Goal: Communication & Community: Answer question/provide support

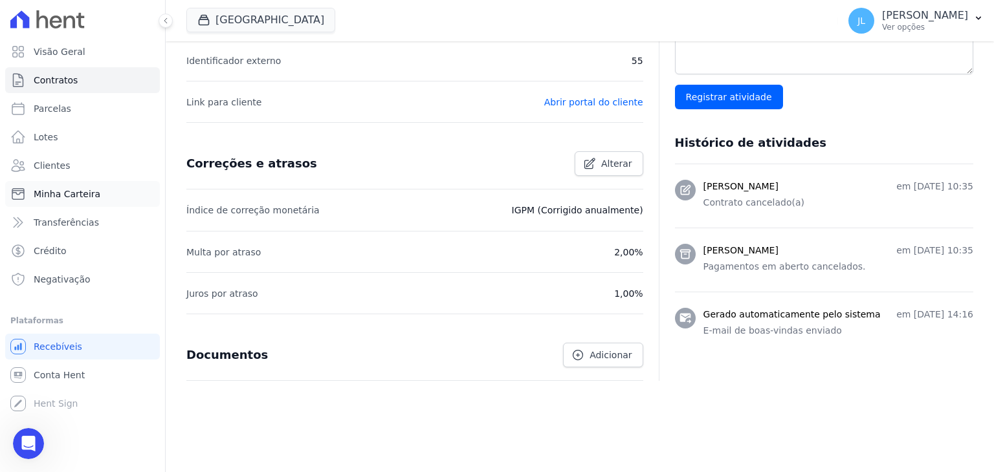
scroll to position [3416, 0]
click at [25, 445] on icon "Abertura do Messenger da Intercom" at bounding box center [28, 444] width 21 height 21
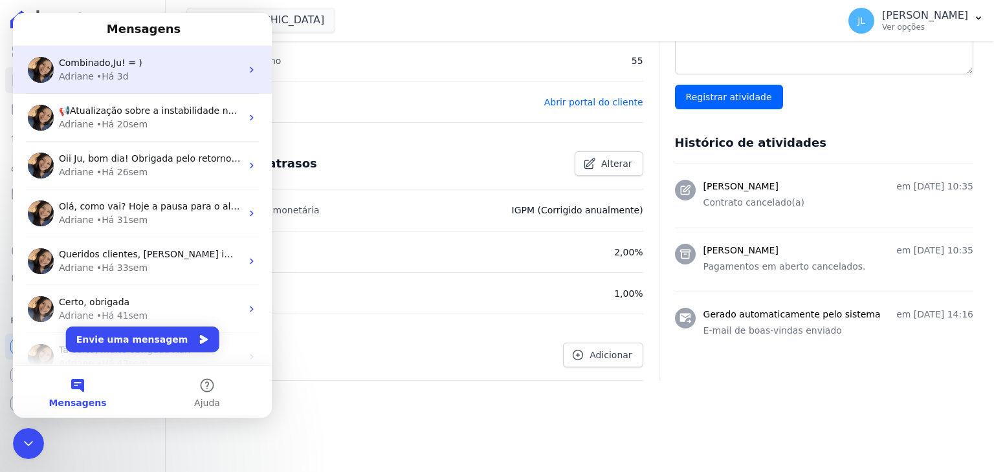
click at [137, 65] on div "Combinado,Ju! = )" at bounding box center [150, 63] width 183 height 14
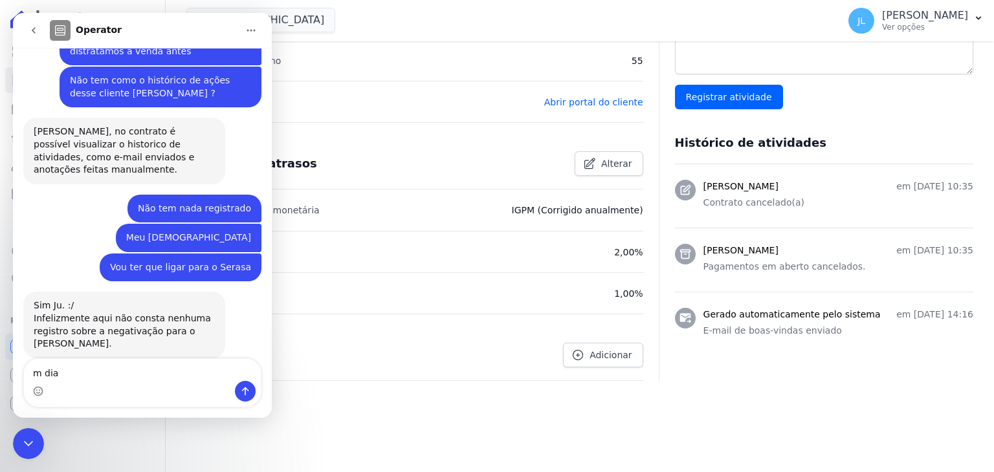
scroll to position [3416, 0]
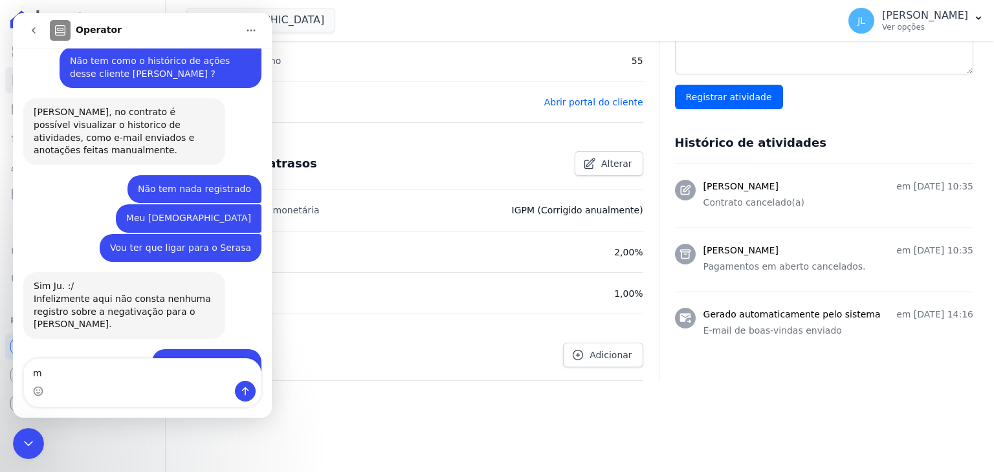
type textarea "m"
type textarea "Bom dia, Adri"
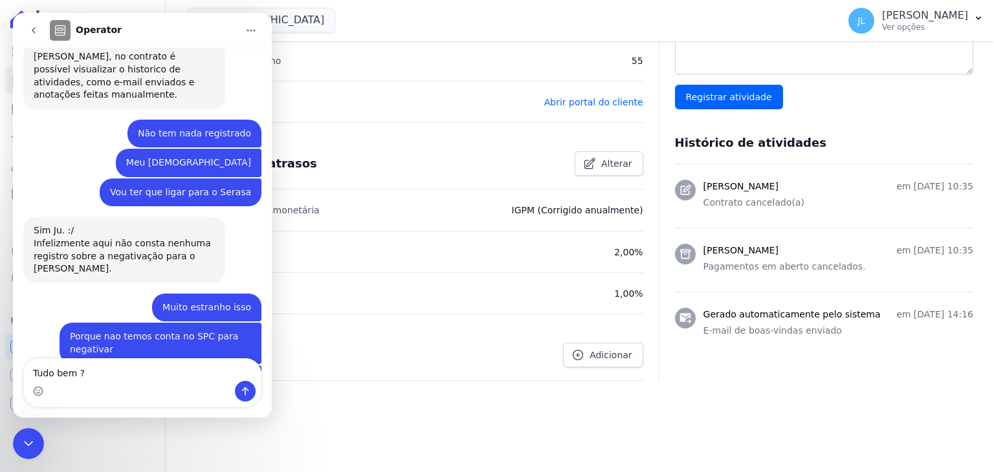
type textarea "Tudo bem ?"
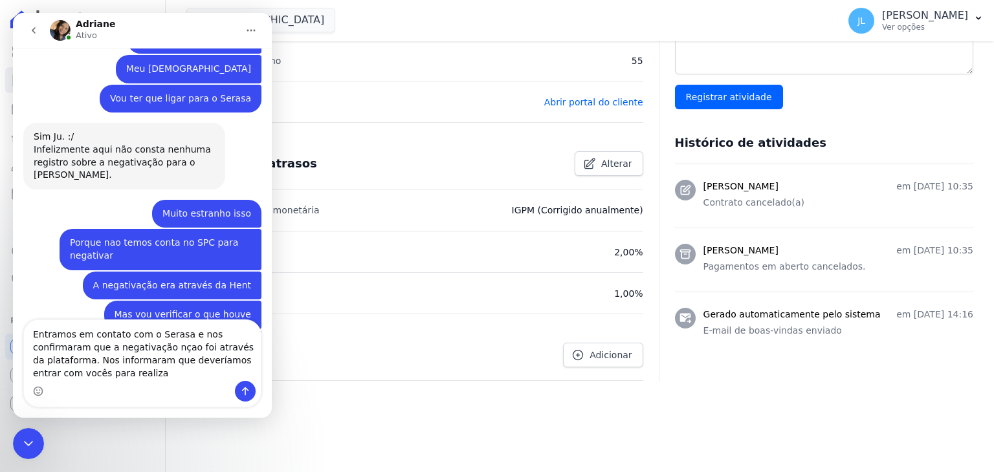
scroll to position [3579, 0]
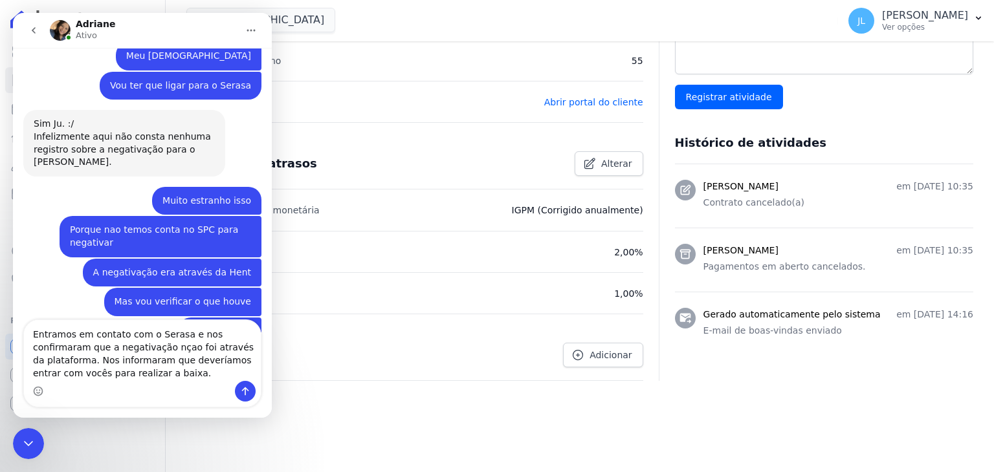
type textarea "Entramos em contato com o Serasa e nos confirmaram que a negativação nçao foi a…"
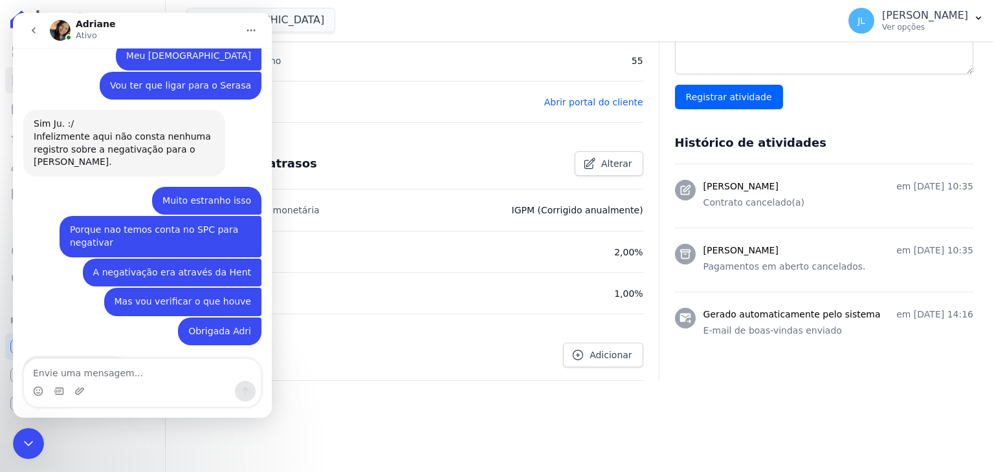
scroll to position [3629, 0]
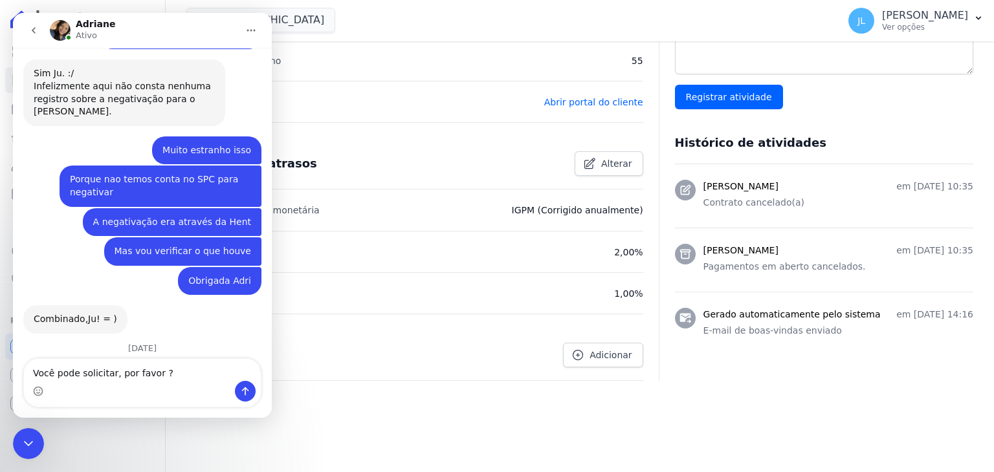
type textarea "Você pode solicitar, por favor ?"
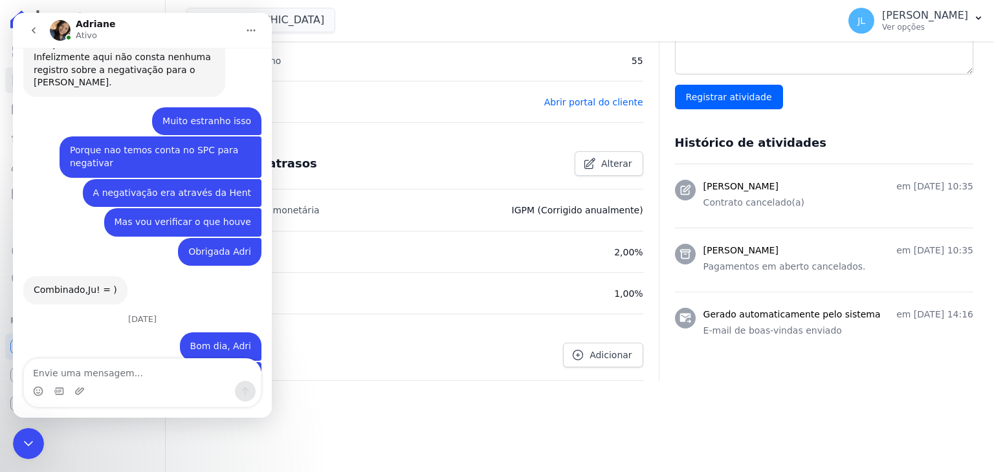
scroll to position [3659, 0]
click at [21, 447] on icon "Encerramento do Messenger da Intercom" at bounding box center [29, 444] width 16 height 16
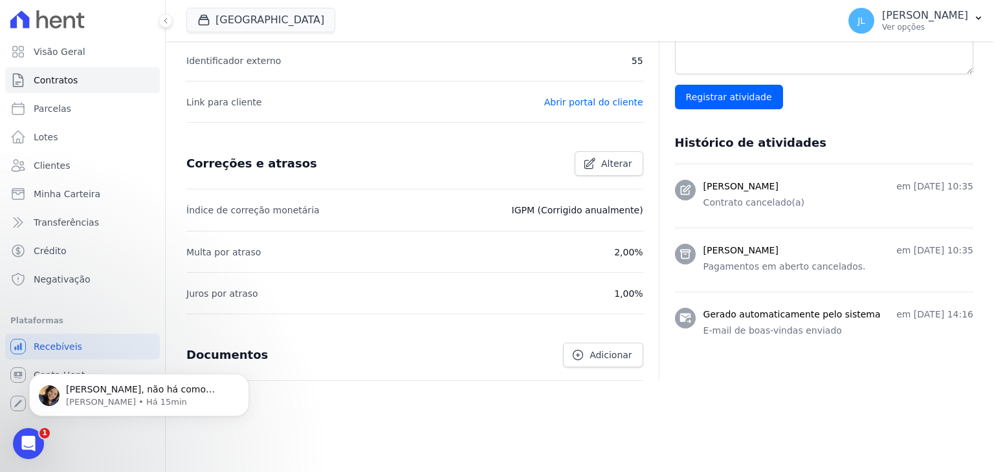
scroll to position [3736, 0]
click at [114, 391] on p "Juliany, não há como prosseguir com a baixa, considerando que não temos nenhum …" at bounding box center [149, 390] width 167 height 13
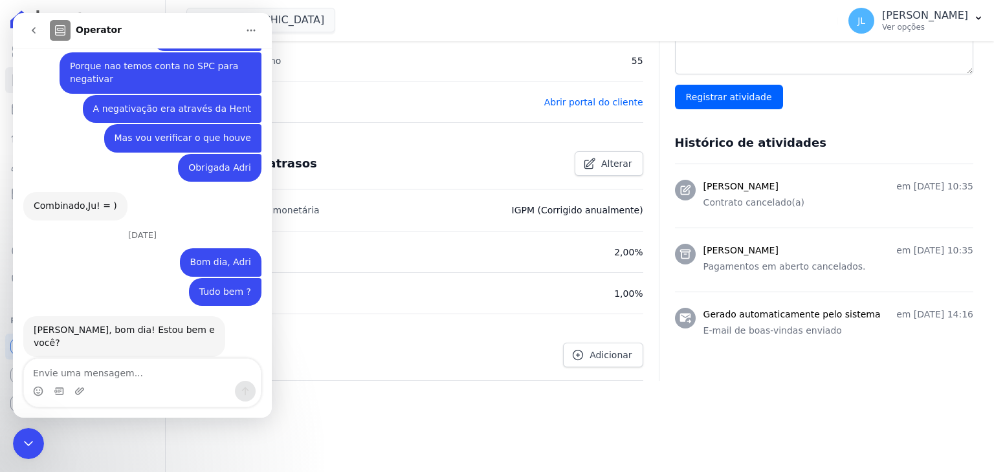
scroll to position [3757, 0]
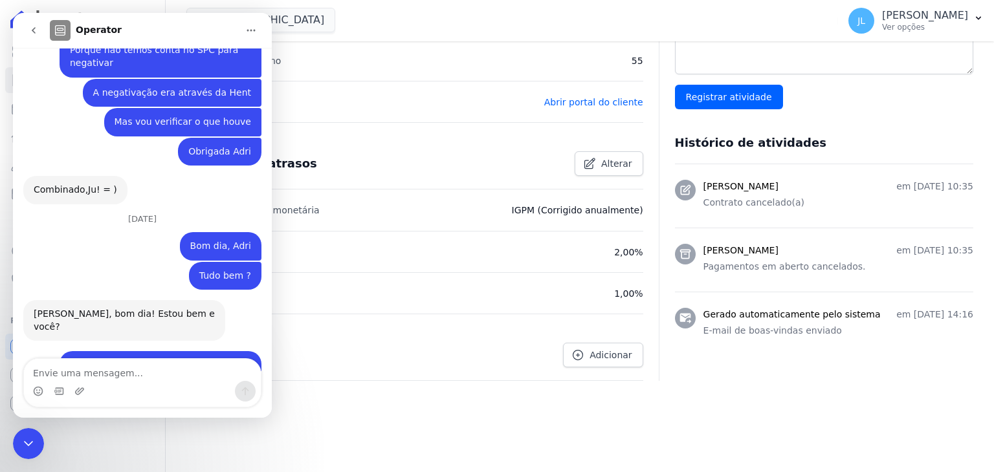
click at [96, 377] on textarea "Envie uma mensagem..." at bounding box center [142, 370] width 237 height 22
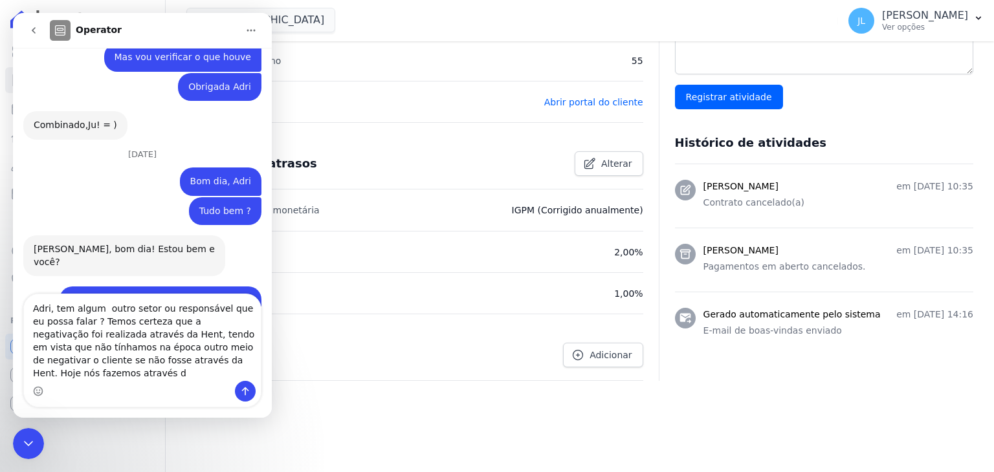
scroll to position [3809, 0]
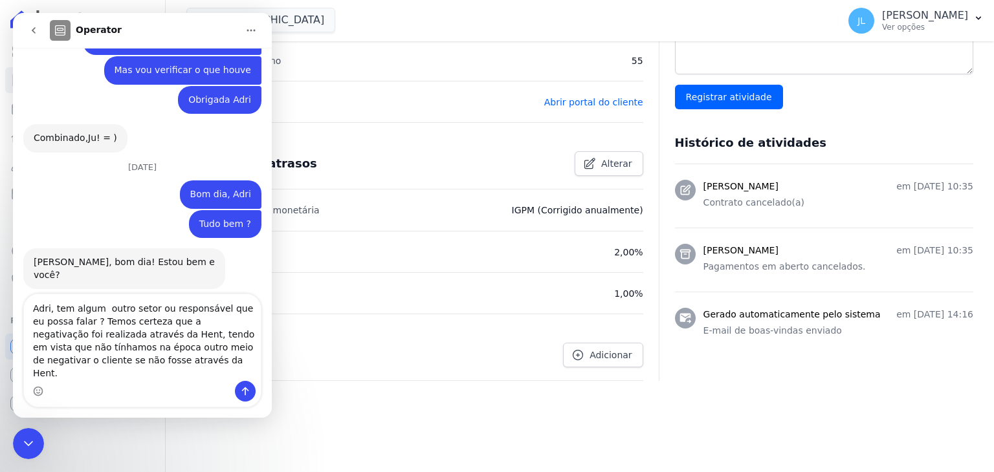
type textarea "Adri, tem algum outro setor ou responsável que eu possa falar ? Temos certeza q…"
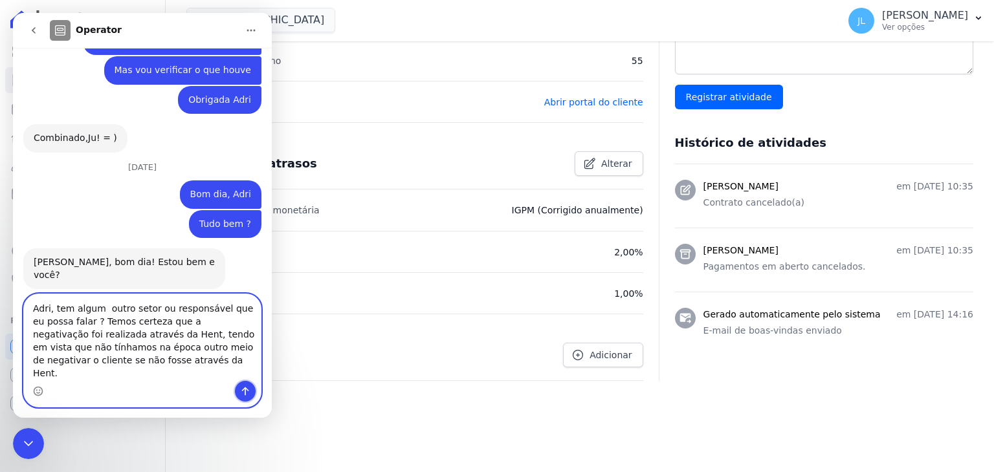
click at [241, 390] on icon "Enviar uma mensagem" at bounding box center [245, 391] width 10 height 10
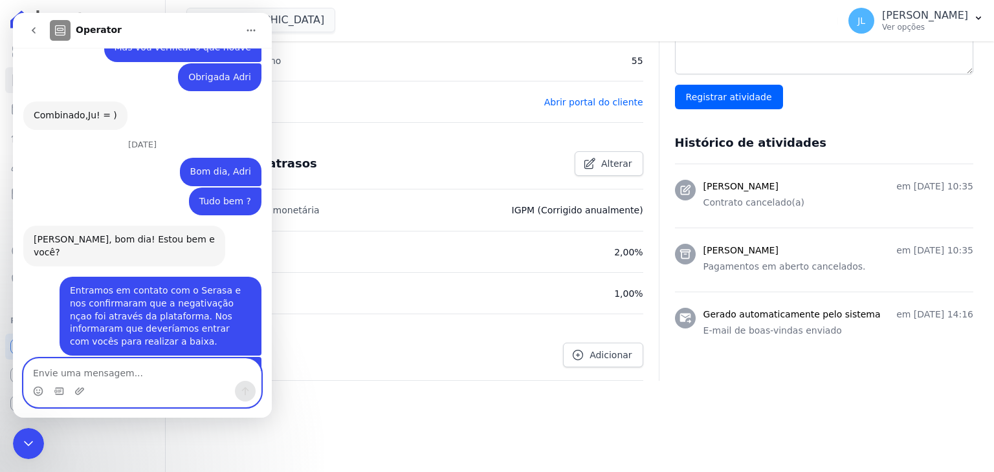
scroll to position [3838, 0]
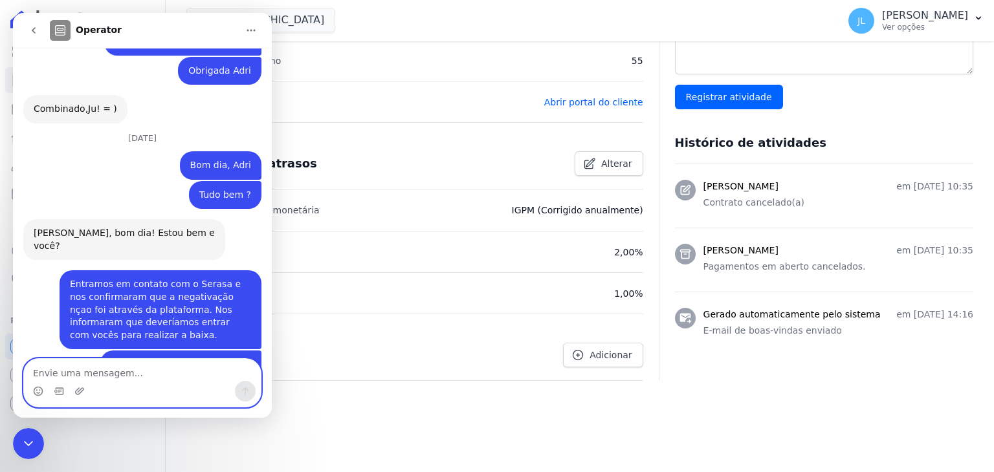
click at [100, 373] on textarea "Envie uma mensagem..." at bounding box center [142, 370] width 237 height 22
type textarea "N"
type textarea "Hoje n"
drag, startPoint x: 0, startPoint y: 368, endPoint x: 0, endPoint y: 360, distance: 7.1
click html "Adriane Ativo 13 de Agosto Boa tarde Juliany • Há 4d Tudo bem ? Juliany • Há 4d…"
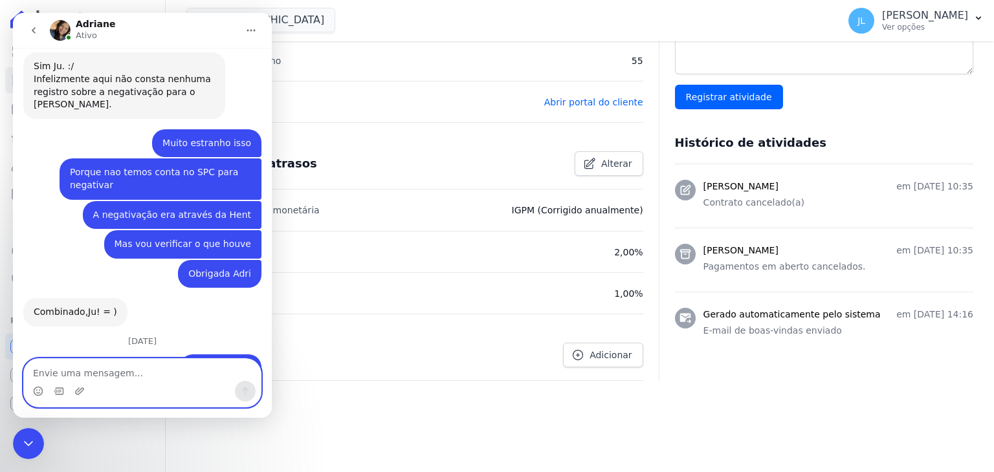
scroll to position [3514, 0]
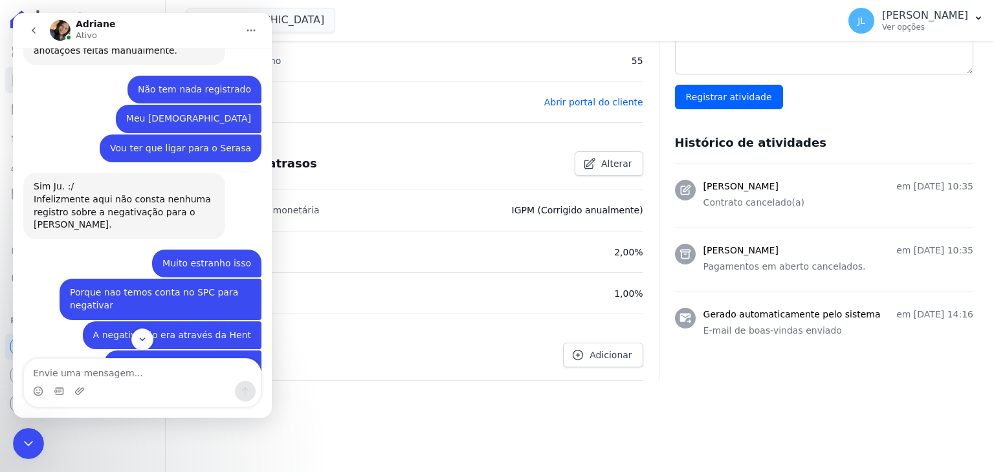
click at [30, 434] on div "Encerramento do Messenger da Intercom" at bounding box center [28, 443] width 31 height 31
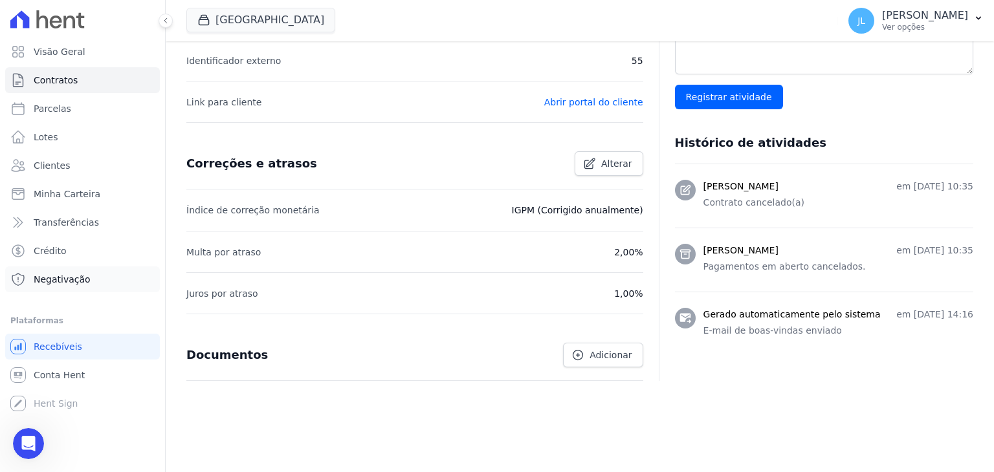
click at [88, 284] on link "Negativação" at bounding box center [82, 280] width 155 height 26
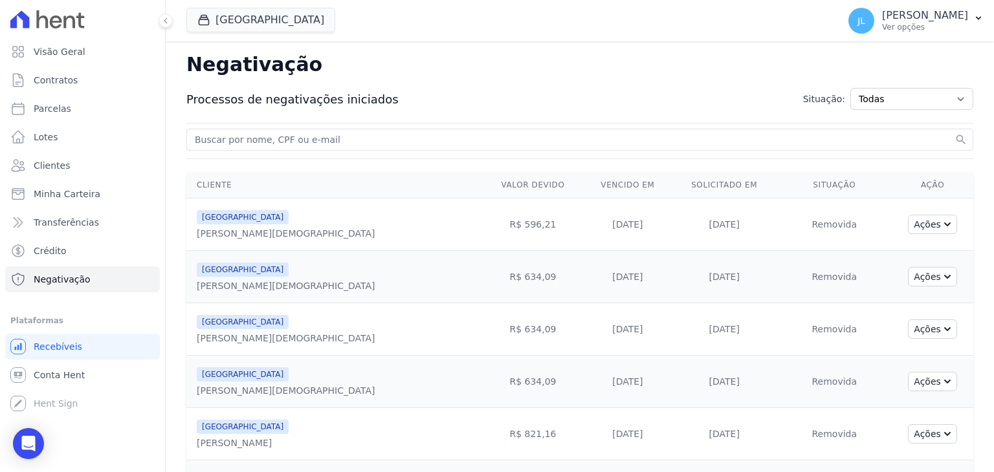
scroll to position [194, 0]
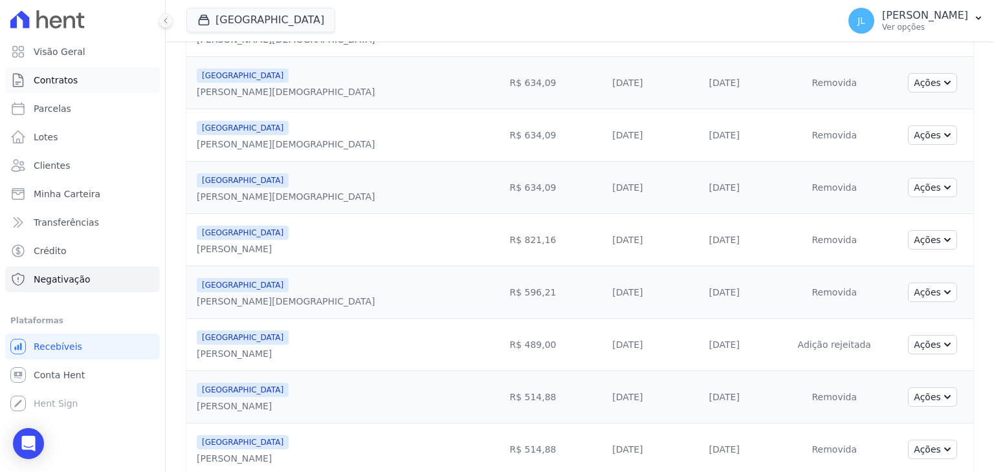
click at [83, 89] on link "Contratos" at bounding box center [82, 80] width 155 height 26
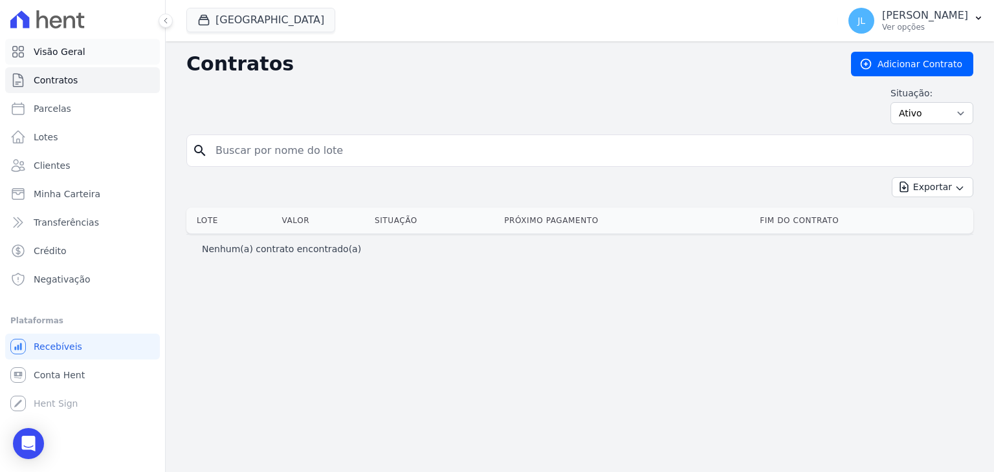
click at [65, 55] on span "Visão Geral" at bounding box center [60, 51] width 52 height 13
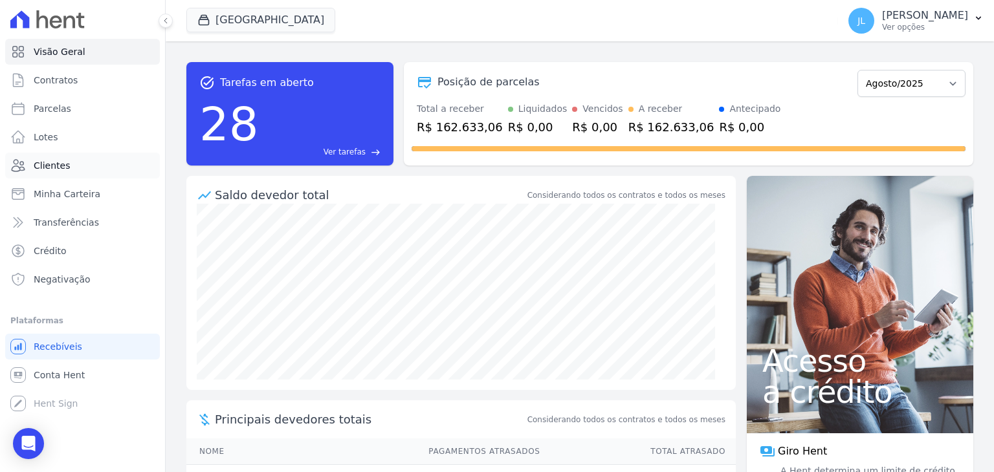
click at [63, 164] on span "Clientes" at bounding box center [52, 165] width 36 height 13
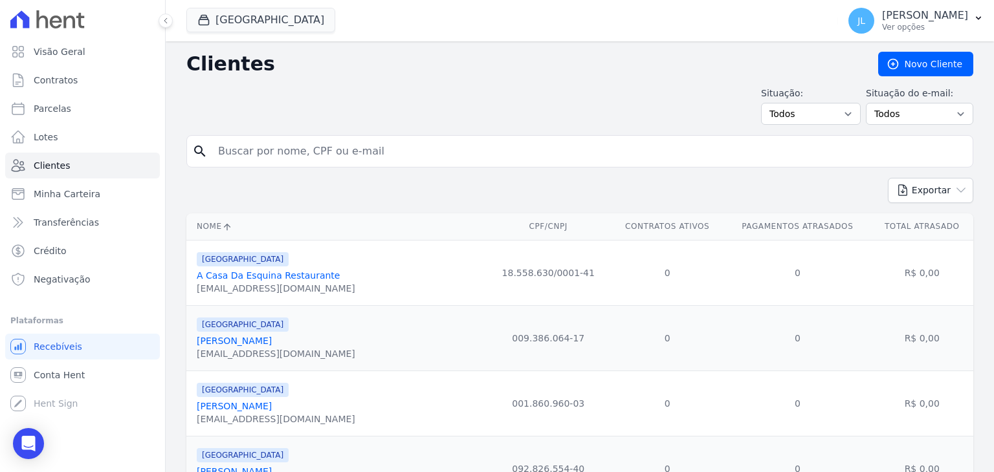
click at [331, 155] on input "search" at bounding box center [588, 151] width 757 height 26
type input "palmira"
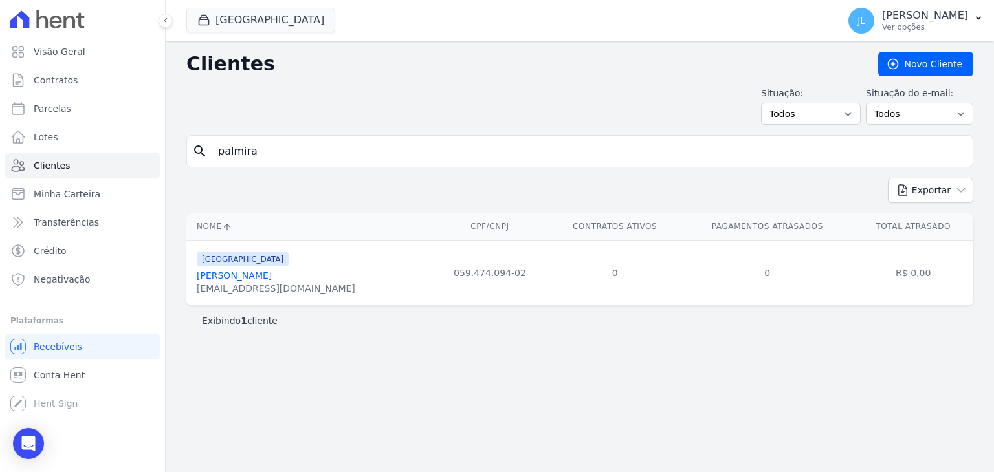
click at [267, 274] on link "Palmira Marinho Do Nascimento Barros" at bounding box center [234, 276] width 75 height 10
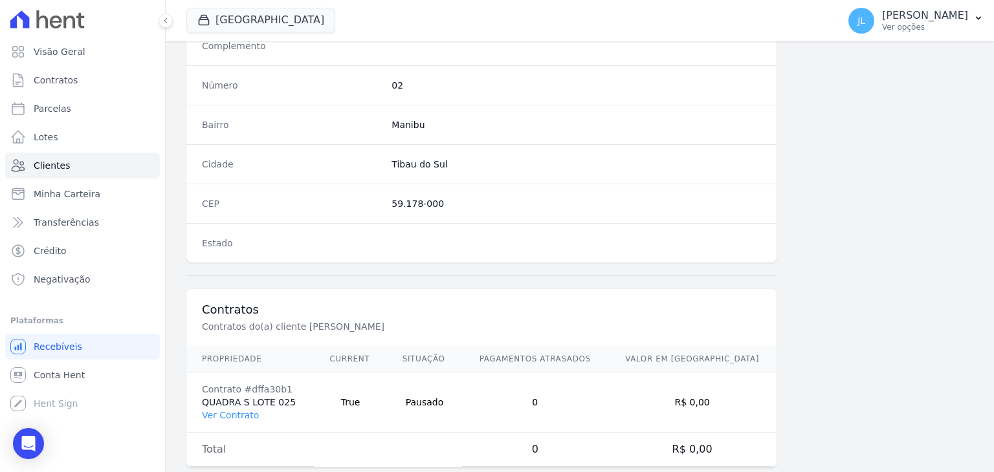
scroll to position [735, 0]
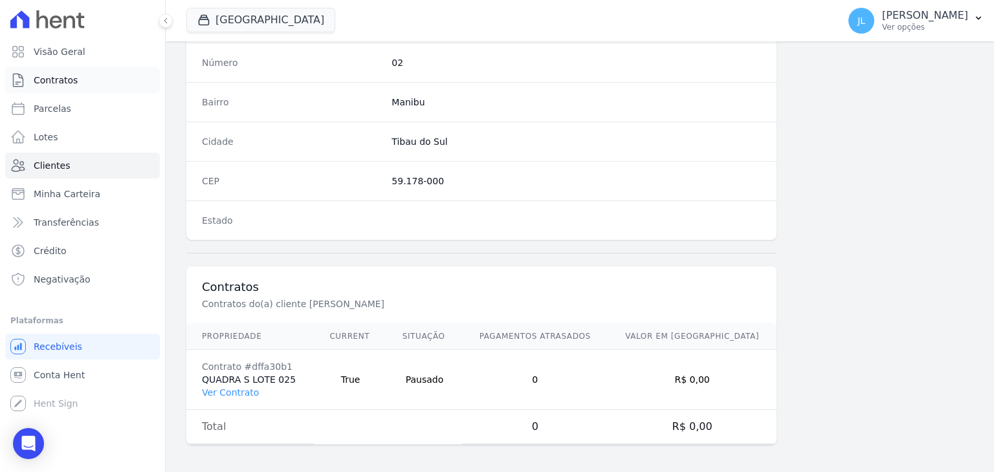
click at [60, 78] on span "Contratos" at bounding box center [56, 80] width 44 height 13
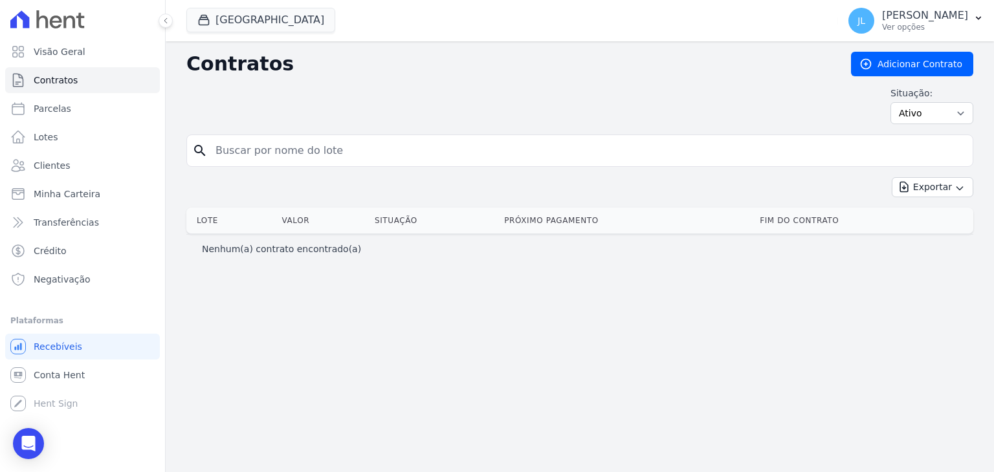
click at [322, 147] on input "search" at bounding box center [588, 151] width 760 height 26
type input "quadra s lote 025"
click at [900, 109] on select "Ativo Todos Pausado Distratado Rascunho Expirado Encerrado" at bounding box center [932, 113] width 83 height 22
select select "all"
click at [896, 102] on select "Ativo Todos Pausado Distratado Rascunho Expirado Encerrado" at bounding box center [932, 113] width 83 height 22
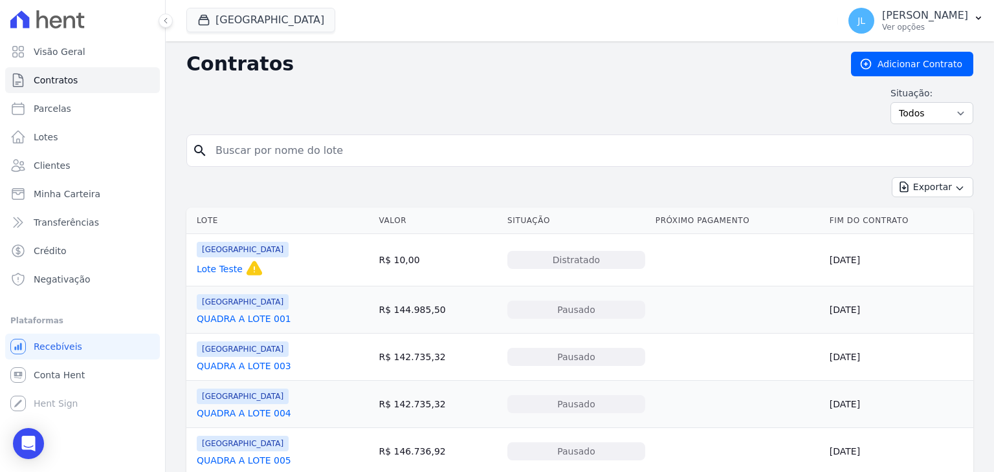
type input "u"
type input "quadra s lote 025"
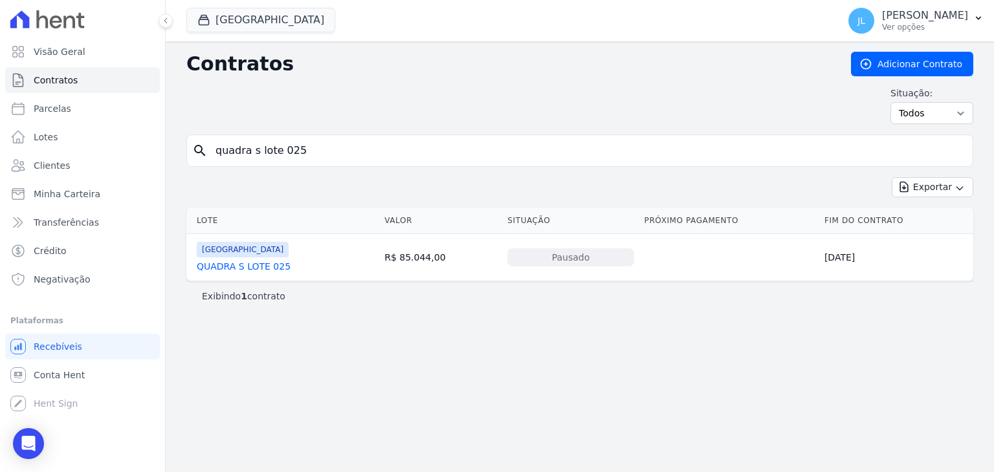
click at [251, 265] on link "QUADRA S LOTE 025" at bounding box center [244, 266] width 94 height 13
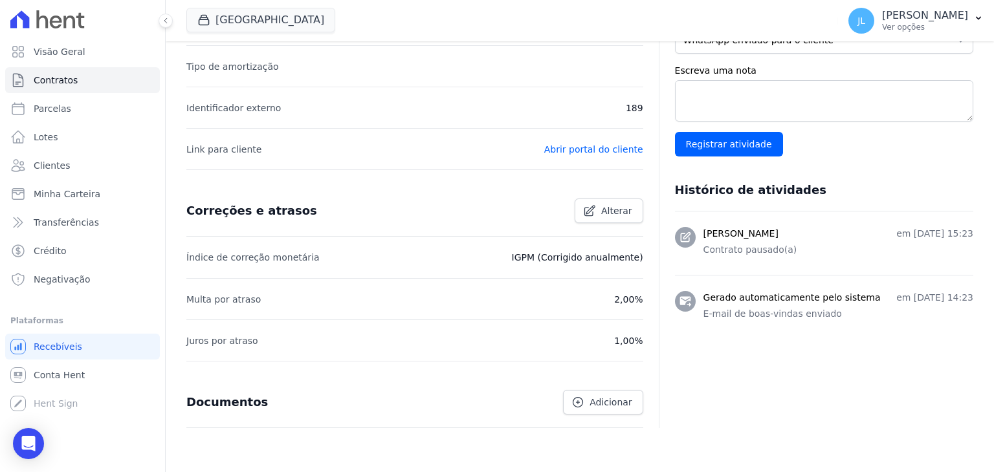
scroll to position [426, 0]
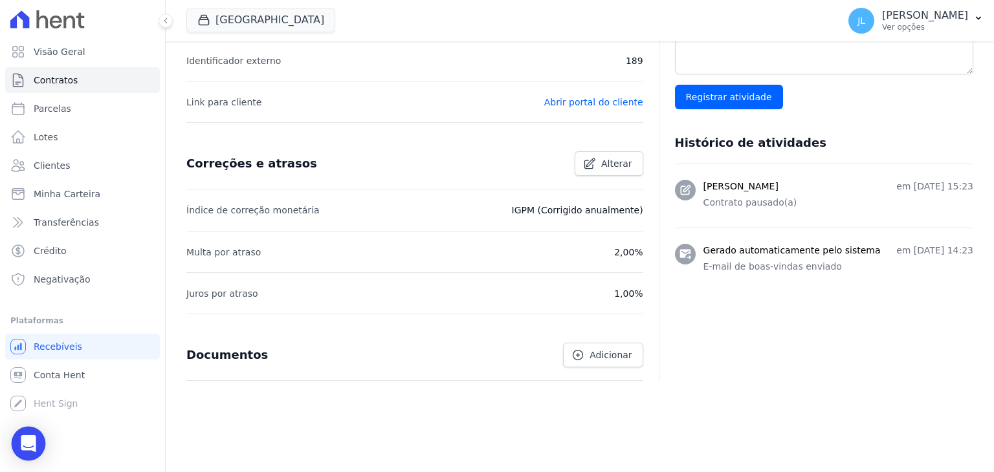
click at [25, 441] on icon "Open Intercom Messenger" at bounding box center [28, 444] width 15 height 17
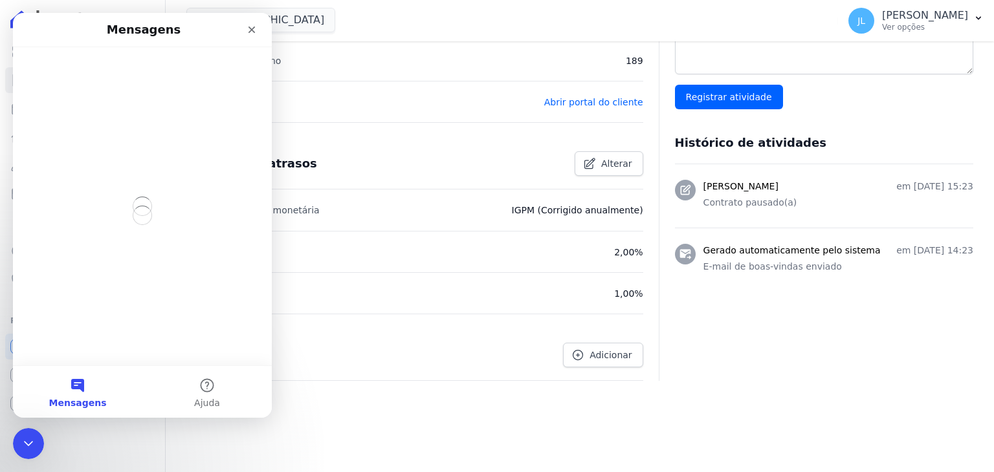
scroll to position [0, 0]
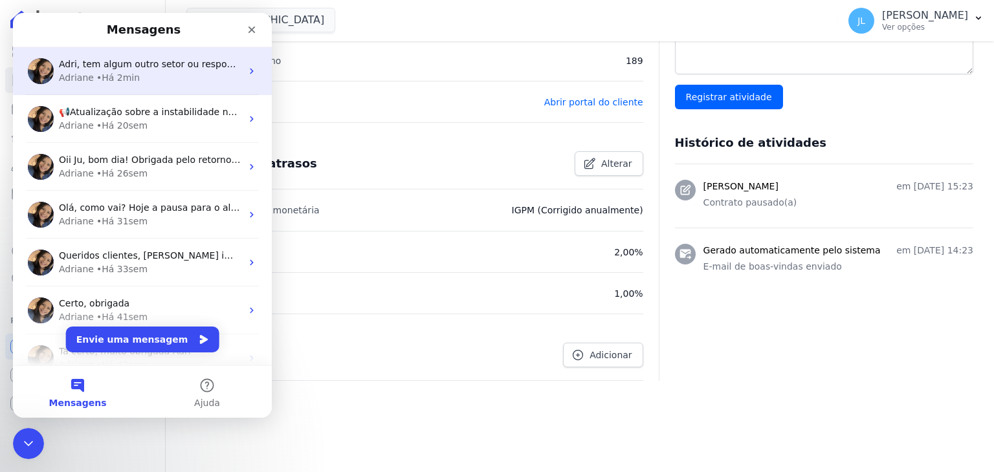
click at [124, 82] on div "• Há 2min" at bounding box center [117, 78] width 43 height 14
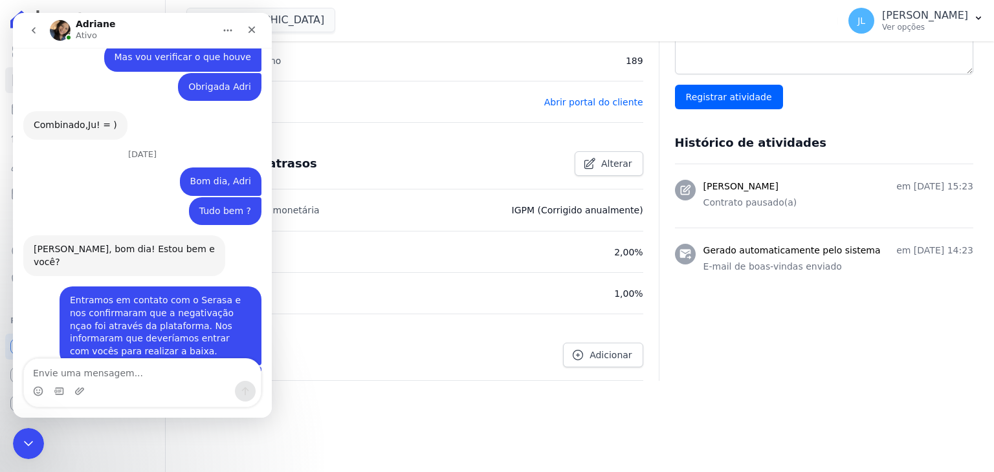
scroll to position [3888, 0]
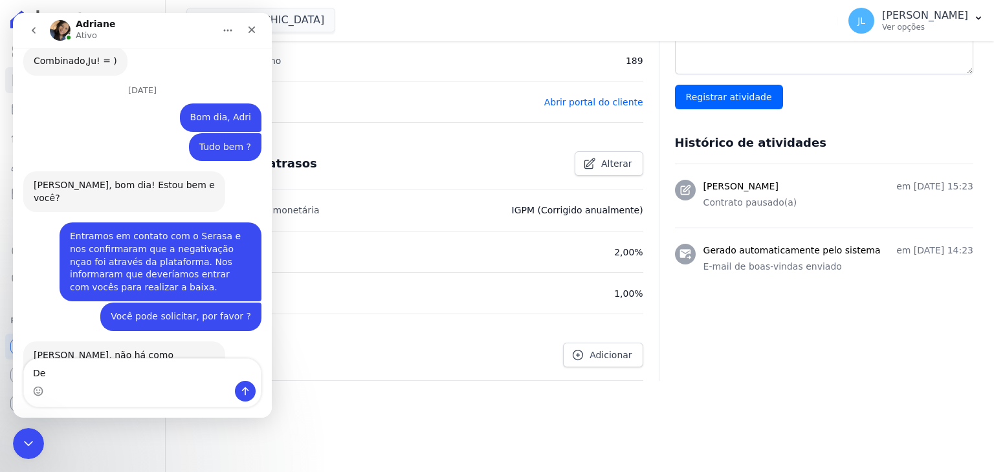
type textarea "D"
type textarea "v"
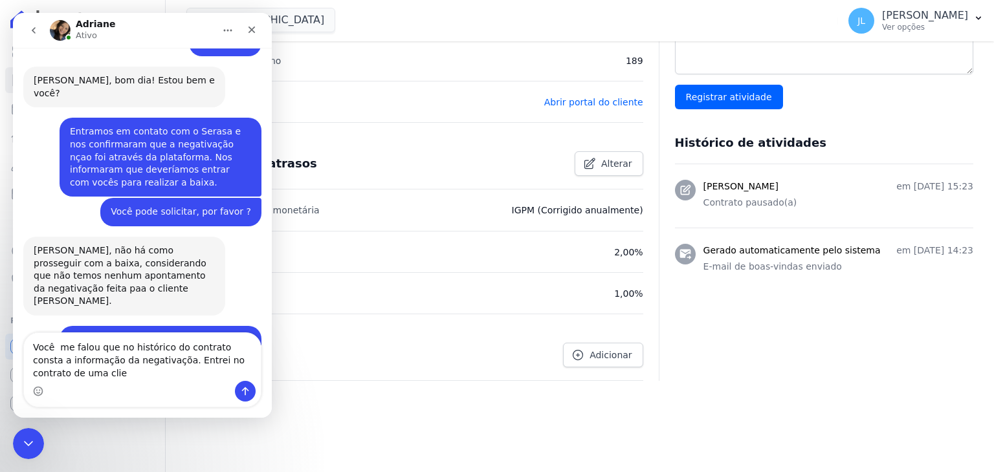
scroll to position [4003, 0]
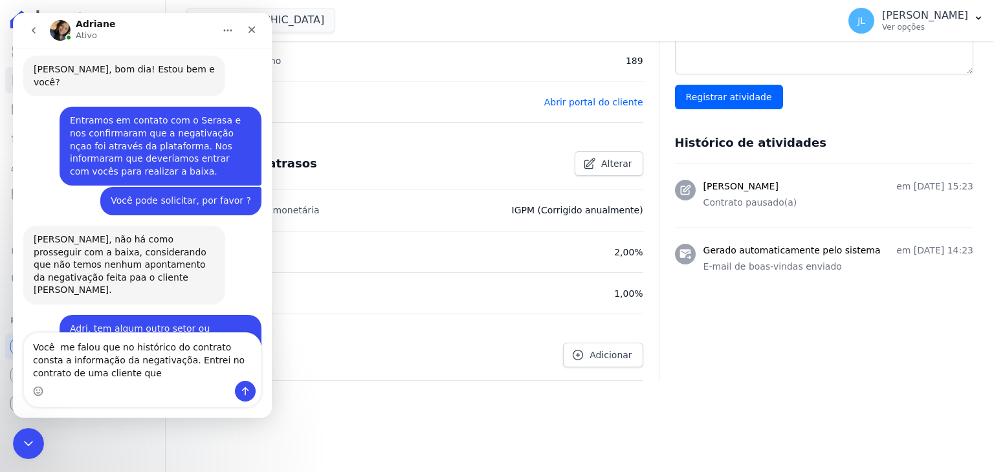
type textarea "Você me falou que no histórico do contrato consta a informação da negativaçõa. …"
drag, startPoint x: 91, startPoint y: 374, endPoint x: 13, endPoint y: 342, distance: 83.9
click at [13, 342] on div "Você me falou que no histórico do contrato consta a informação da negativaçõa. …" at bounding box center [142, 370] width 259 height 75
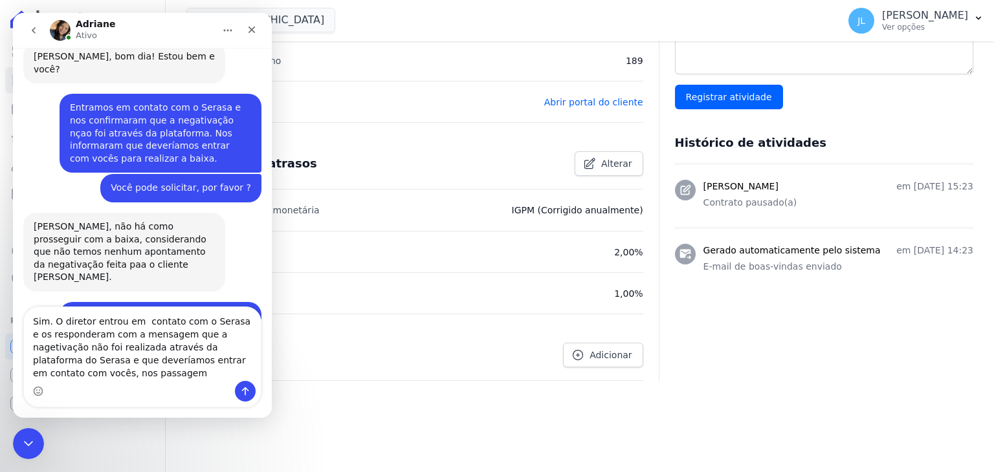
scroll to position [4029, 0]
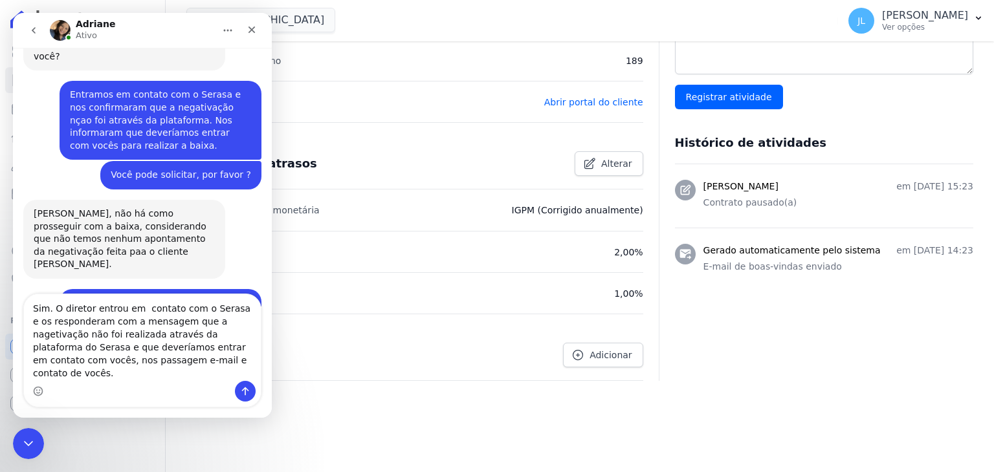
type textarea "Sim. O diretor entrou em contato com o Serasa e os responderam com a mensagem q…"
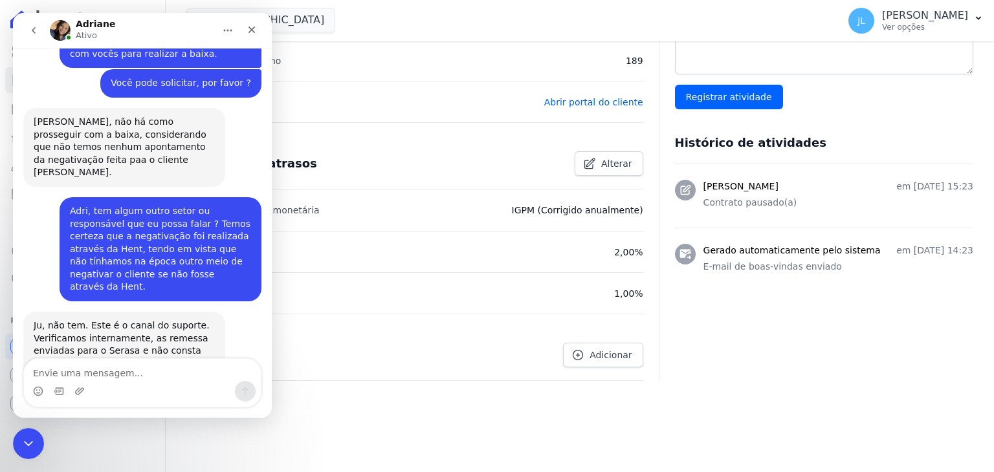
scroll to position [4130, 0]
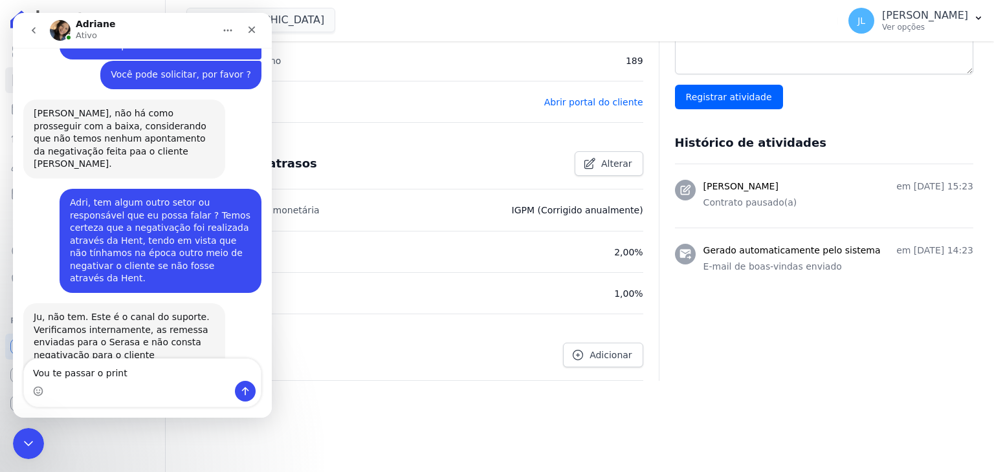
type textarea "Vou te passar o print"
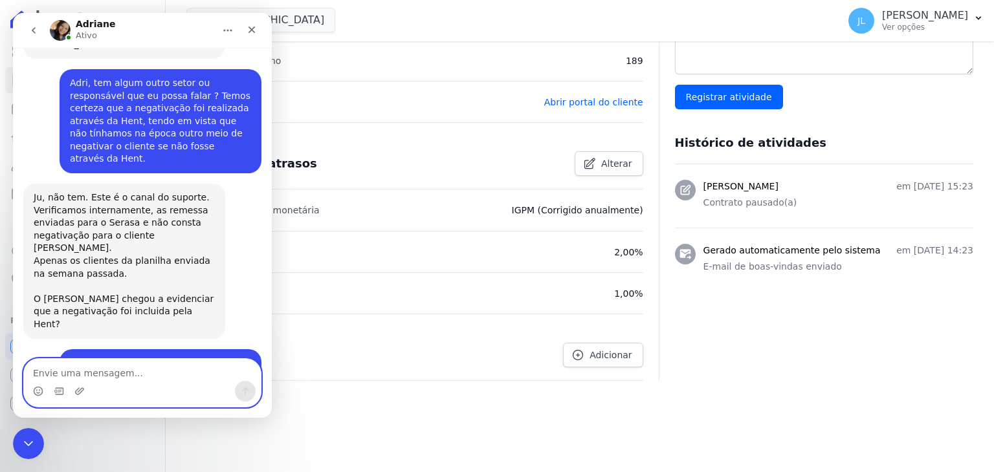
scroll to position [4249, 0]
click at [93, 373] on textarea "Envie uma mensagem..." at bounding box center [142, 370] width 237 height 22
click at [80, 392] on icon "Upload do anexo" at bounding box center [79, 391] width 10 height 10
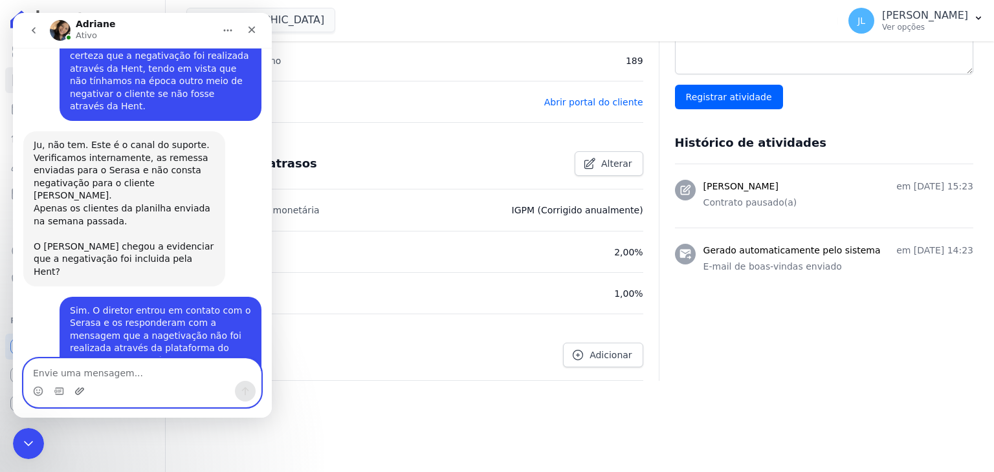
scroll to position [4449, 0]
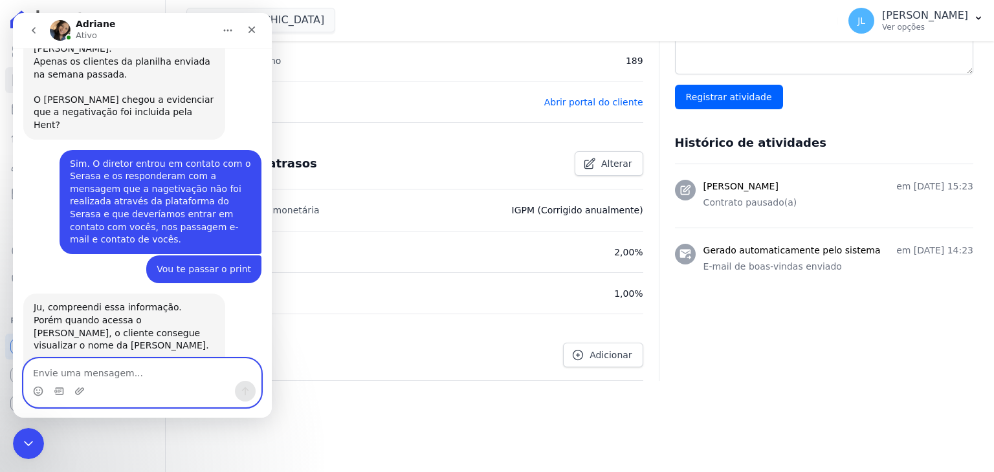
click at [142, 373] on textarea "Envie uma mensagem..." at bounding box center [142, 370] width 237 height 22
type textarea "N"
type textarea "E"
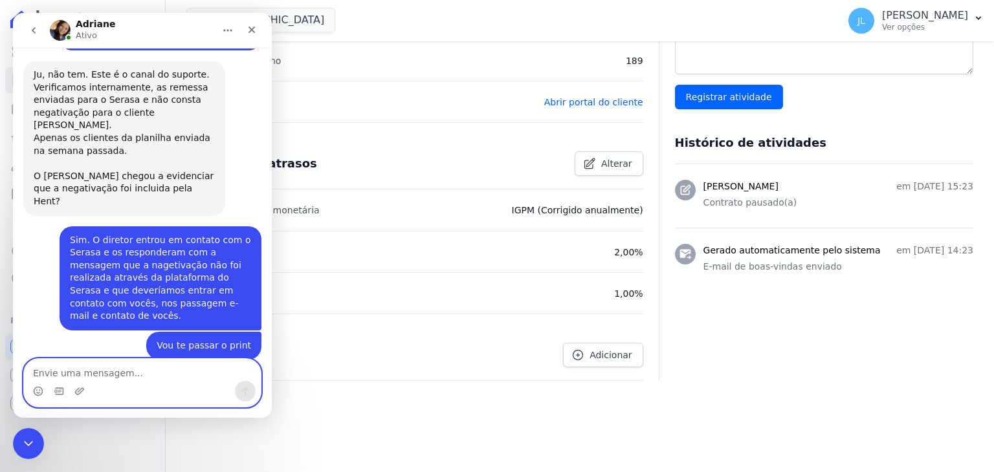
scroll to position [4319, 0]
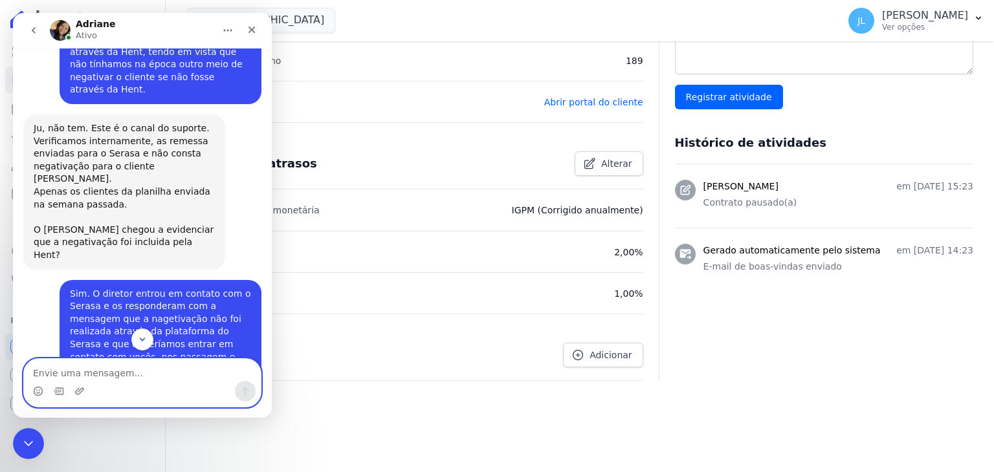
click at [97, 372] on textarea "Envie uma mensagem..." at bounding box center [142, 370] width 237 height 22
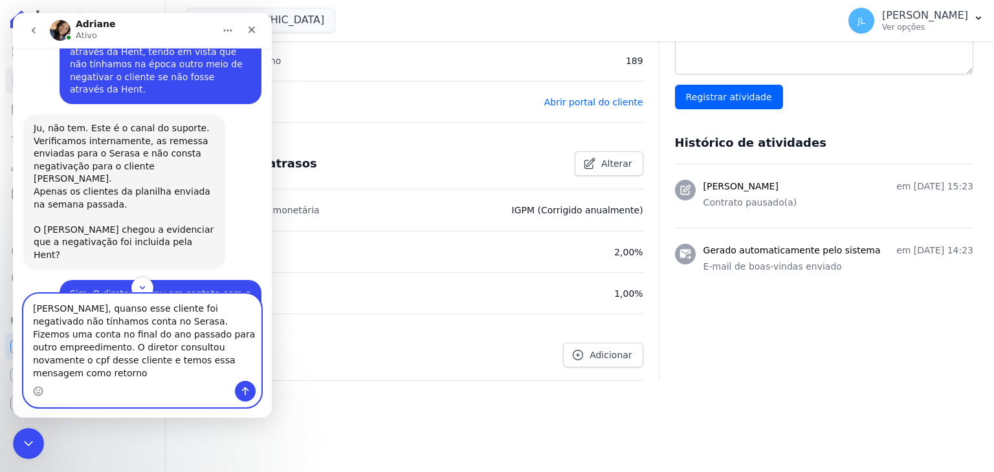
type textarea "Mas Adri, quanso esse cliente foi negativado não tínhamos conta no Serasa. Fize…"
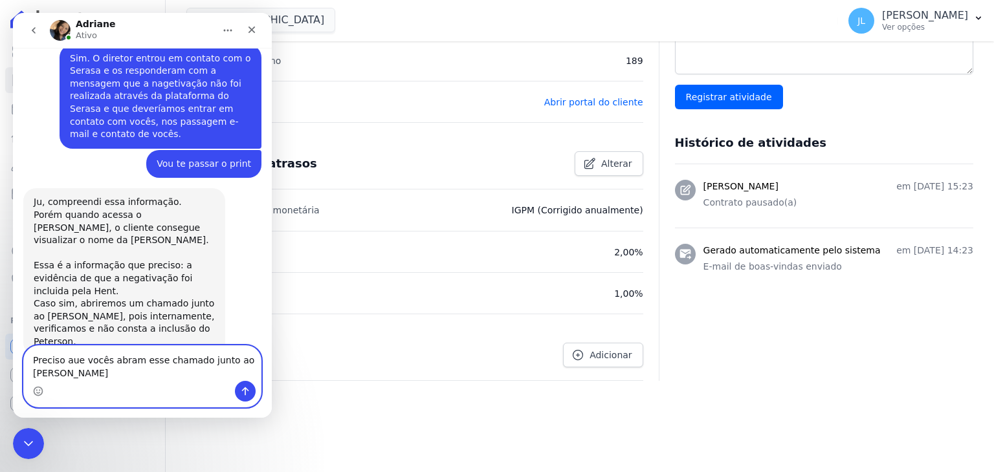
scroll to position [4541, 0]
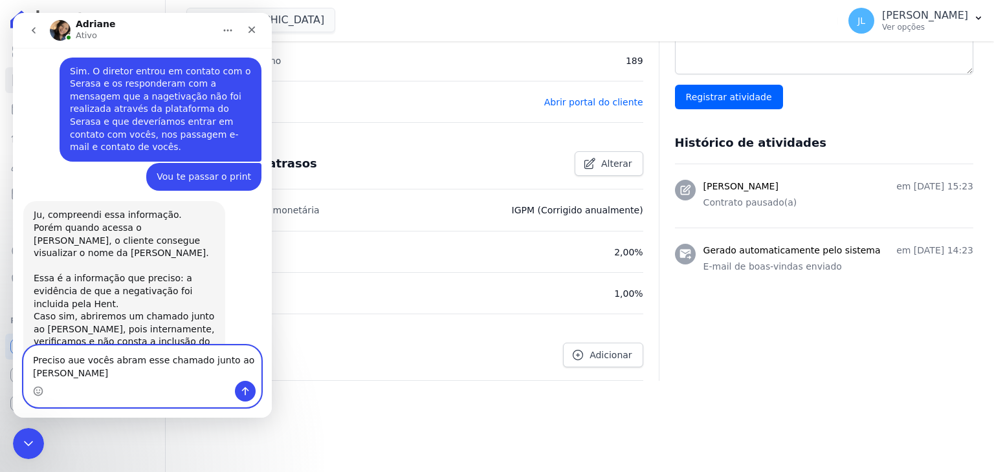
click at [64, 374] on textarea "Preciso aue vocês abram esse chamado junto ao Serasa" at bounding box center [142, 363] width 237 height 35
type textarea "Preciso que vocês abram esse chamado junto ao Serasa"
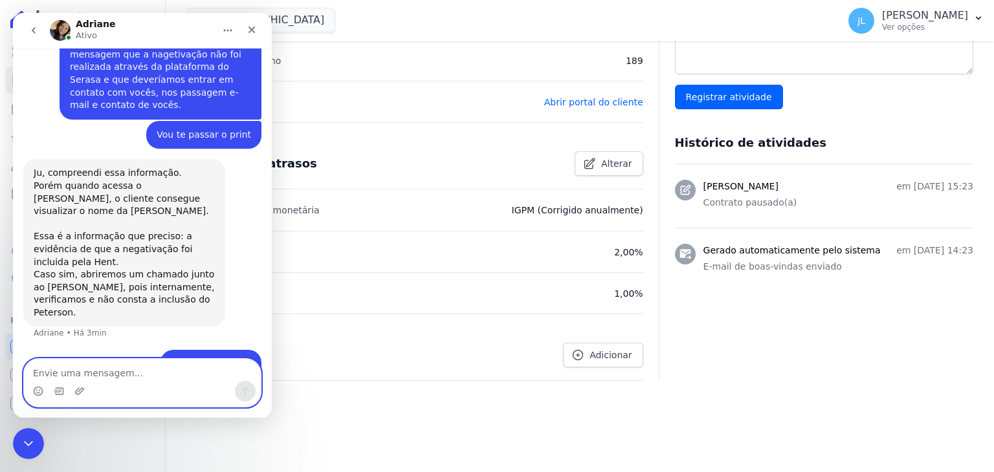
scroll to position [4584, 0]
type textarea "I"
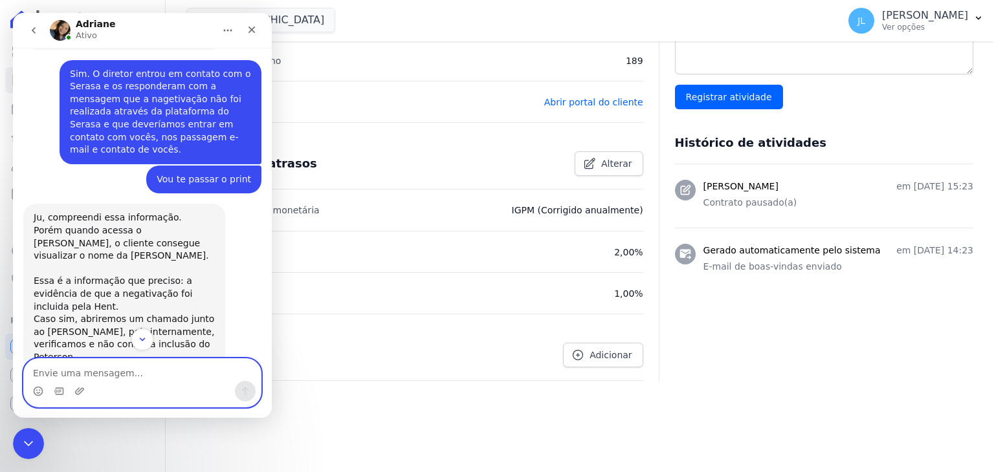
scroll to position [4583, 0]
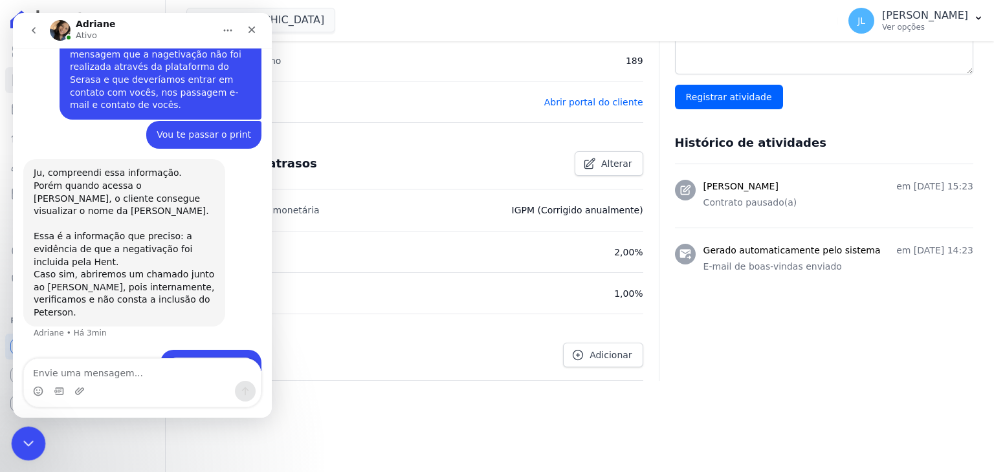
click at [23, 436] on icon "Encerramento do Messenger da Intercom" at bounding box center [27, 442] width 16 height 16
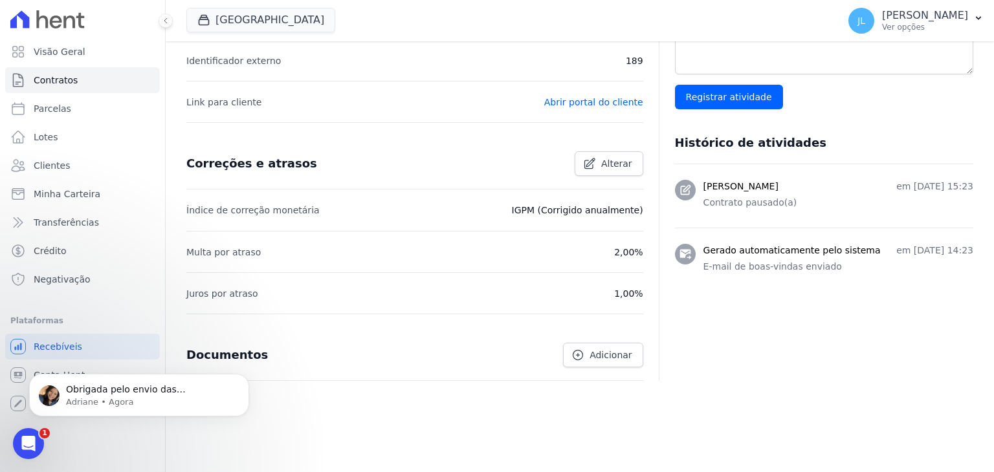
scroll to position [4654, 0]
click at [119, 388] on p "Obrigada pelo envio das informaçoes Ju! Vou entrar em contato com o Serasa e as…" at bounding box center [149, 390] width 167 height 13
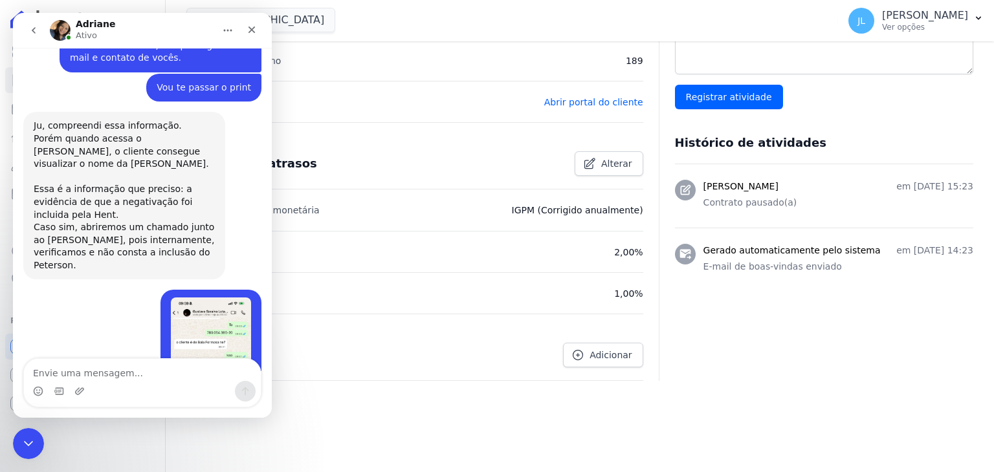
scroll to position [4675, 0]
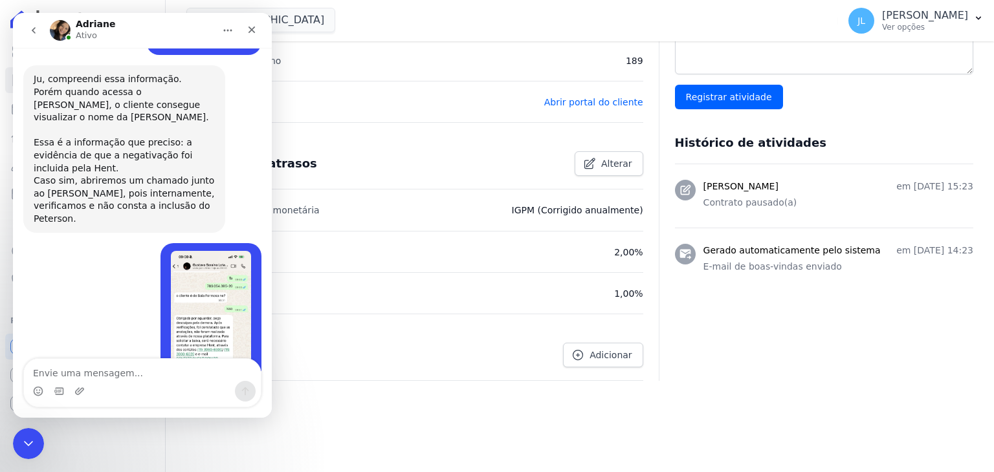
click at [112, 371] on textarea "Envie uma mensagem..." at bounding box center [142, 370] width 237 height 22
type textarea "Tá certo, Adri"
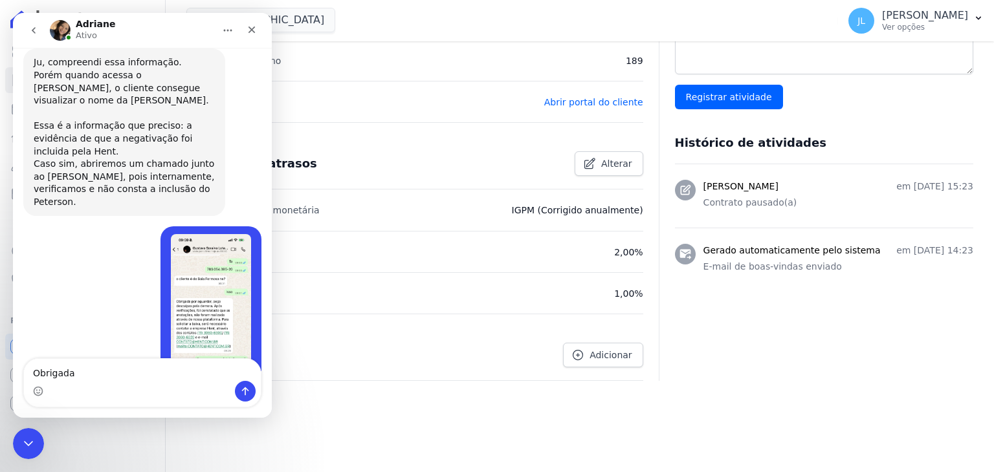
type textarea "Obrigada"
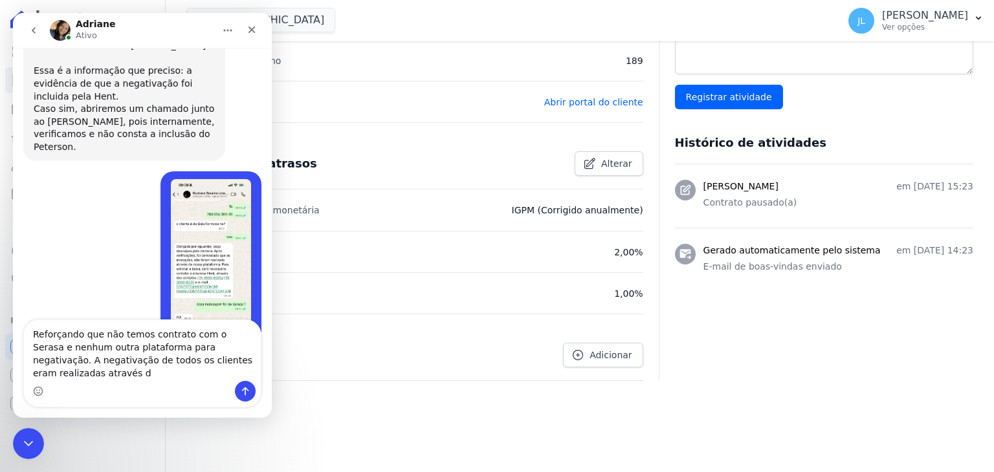
scroll to position [4761, 0]
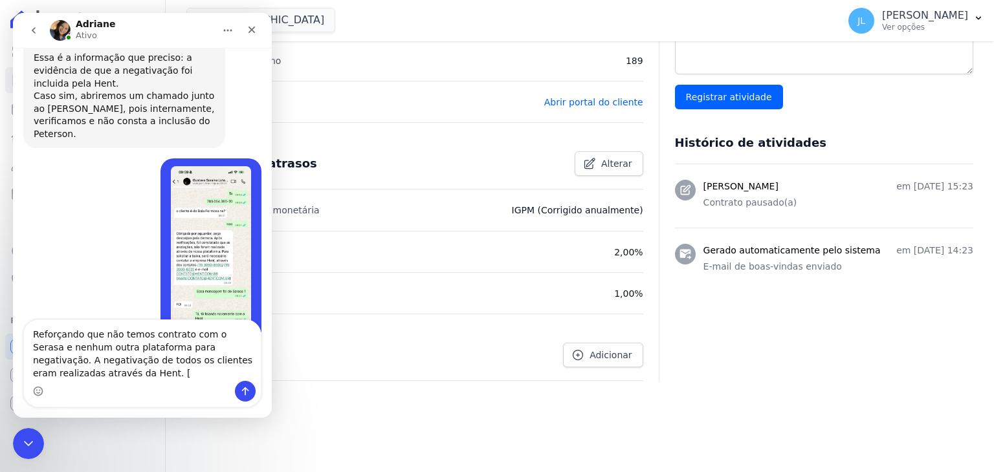
type textarea "Reforçando que não temos contrato com o Serasa e nenhum outra plataforma para n…"
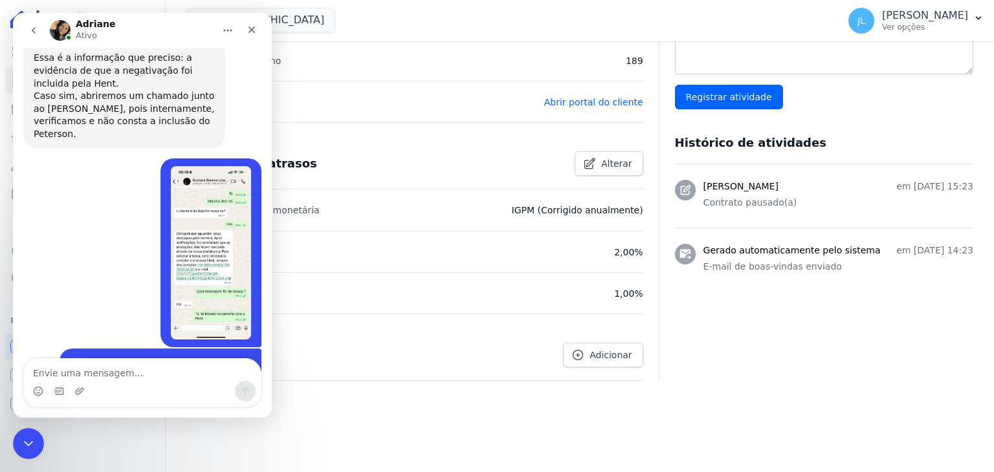
scroll to position [4790, 0]
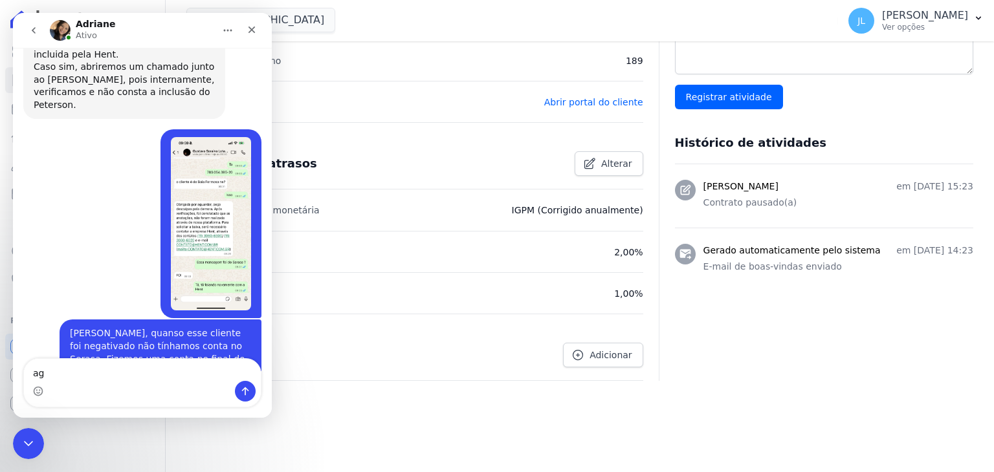
type textarea "a"
type textarea "Aguardo seu retorno"
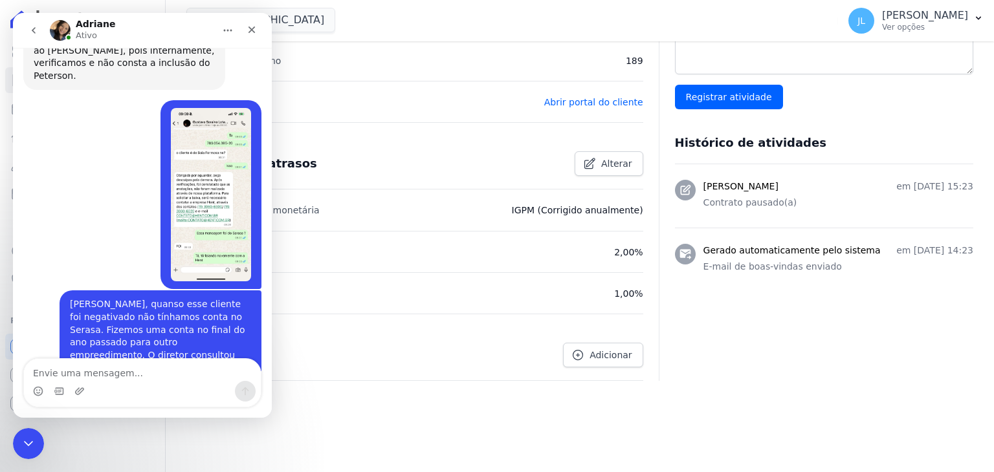
scroll to position [4820, 0]
click at [31, 439] on icon "Encerramento do Messenger da Intercom" at bounding box center [27, 442] width 16 height 16
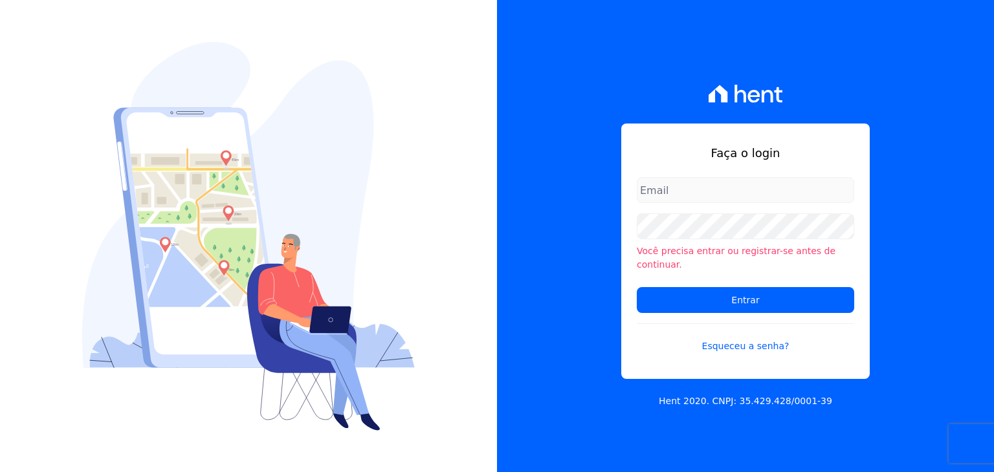
type input "[EMAIL_ADDRESS][DOMAIN_NAME]"
click at [532, 162] on div "Faça o login [EMAIL_ADDRESS][DOMAIN_NAME] Você precisa entrar ou registrar-se a…" at bounding box center [745, 236] width 497 height 472
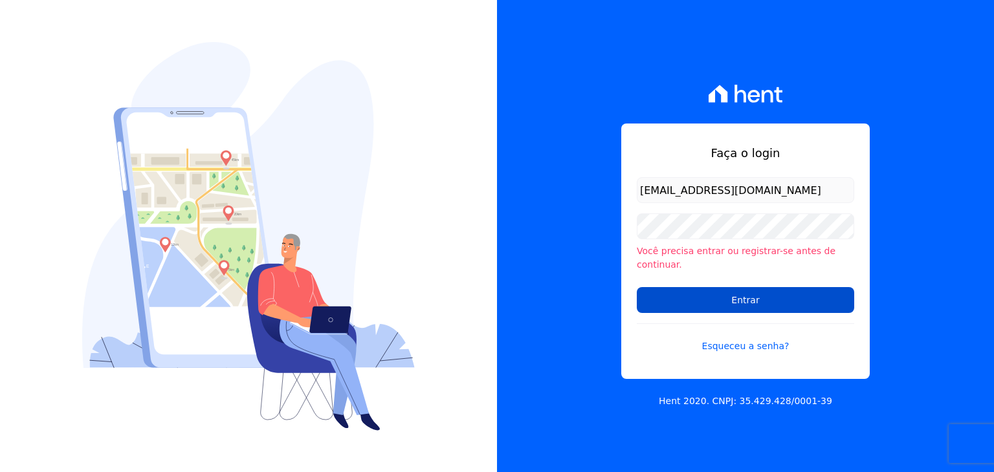
click at [705, 288] on input "Entrar" at bounding box center [745, 300] width 217 height 26
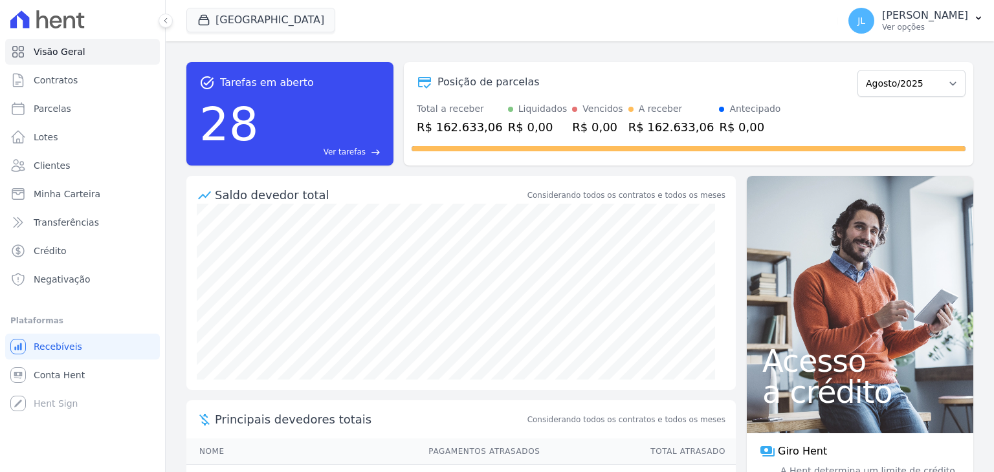
click at [747, 291] on div "Acesso a crédito" at bounding box center [860, 305] width 227 height 258
click at [27, 440] on icon "Open Intercom Messenger" at bounding box center [28, 444] width 15 height 17
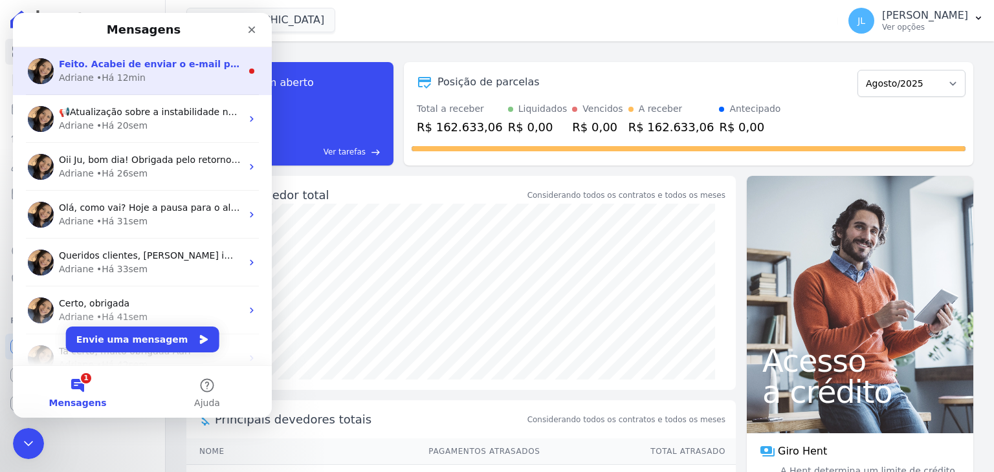
click at [153, 69] on span "Feito. Acabei de enviar o e-mail para o nosso contato no Serasa. Vou acompanhar…" at bounding box center [418, 64] width 718 height 10
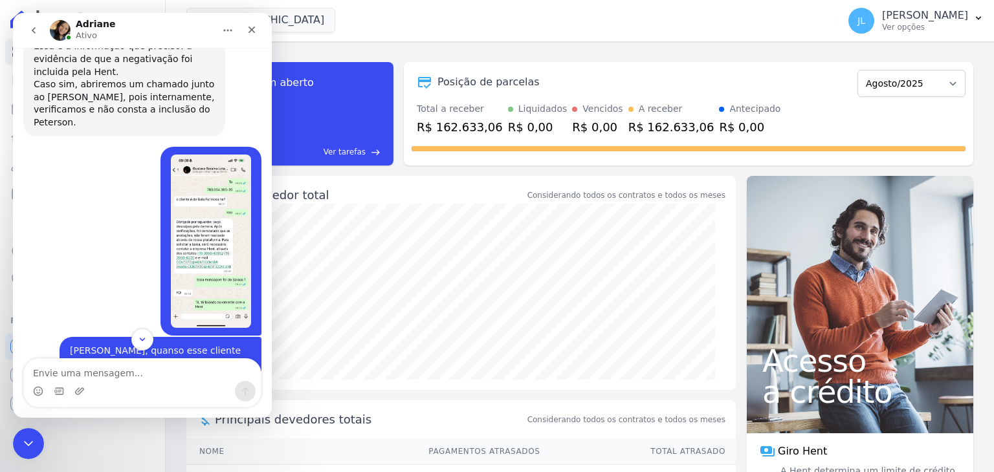
scroll to position [4895, 0]
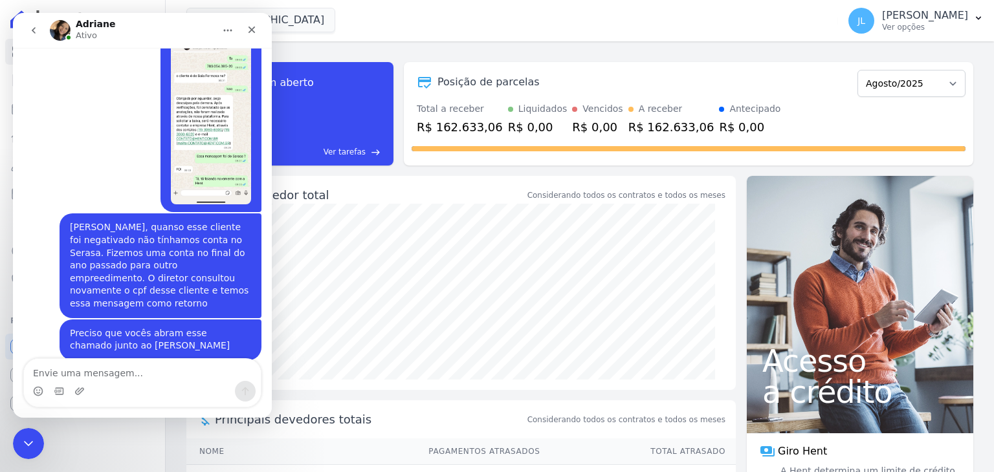
click at [105, 374] on textarea "Envie uma mensagem..." at bounding box center [142, 370] width 237 height 22
type textarea "Muito obrigada"
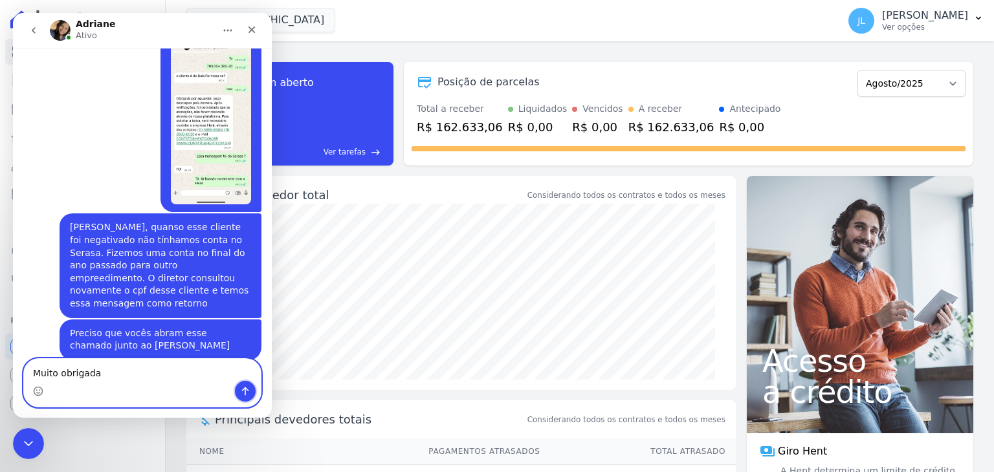
click at [245, 391] on icon "Enviar uma mensagem" at bounding box center [245, 392] width 7 height 8
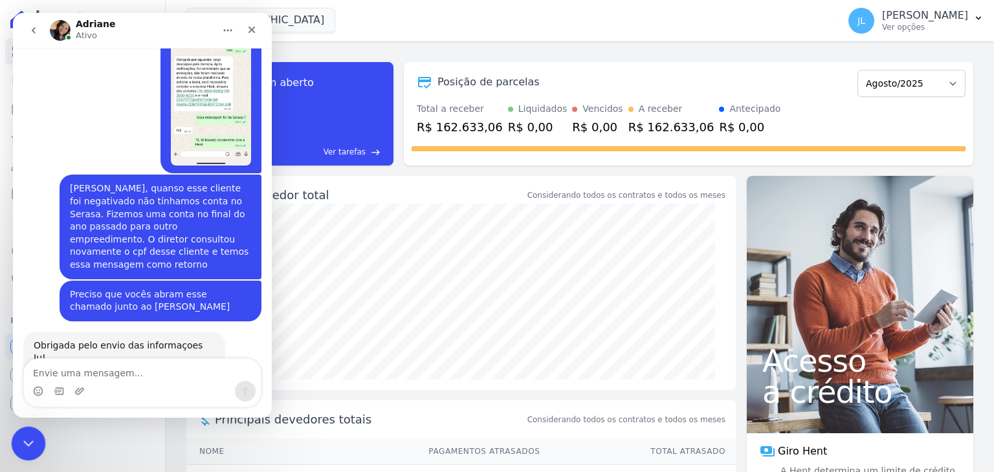
click at [16, 442] on div "Encerramento do Messenger da Intercom" at bounding box center [26, 441] width 31 height 31
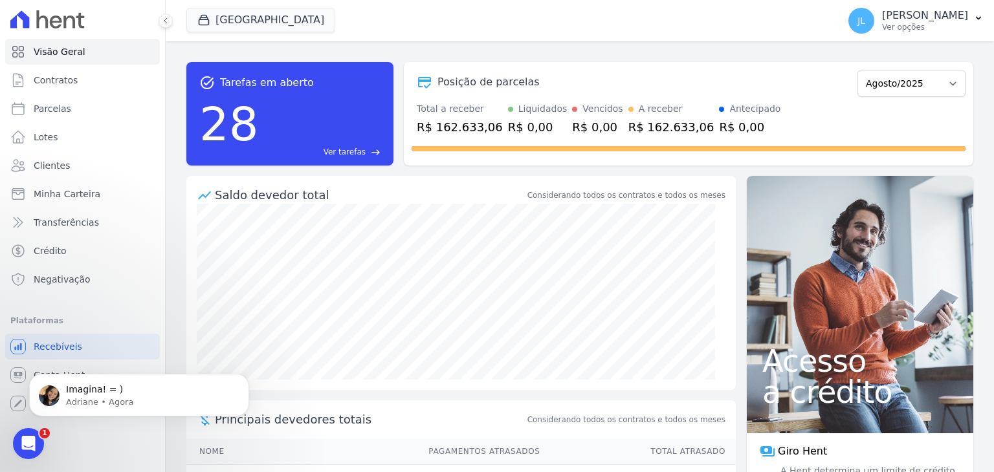
scroll to position [4994, 0]
click at [112, 397] on p "Adriane • Agora" at bounding box center [149, 403] width 167 height 12
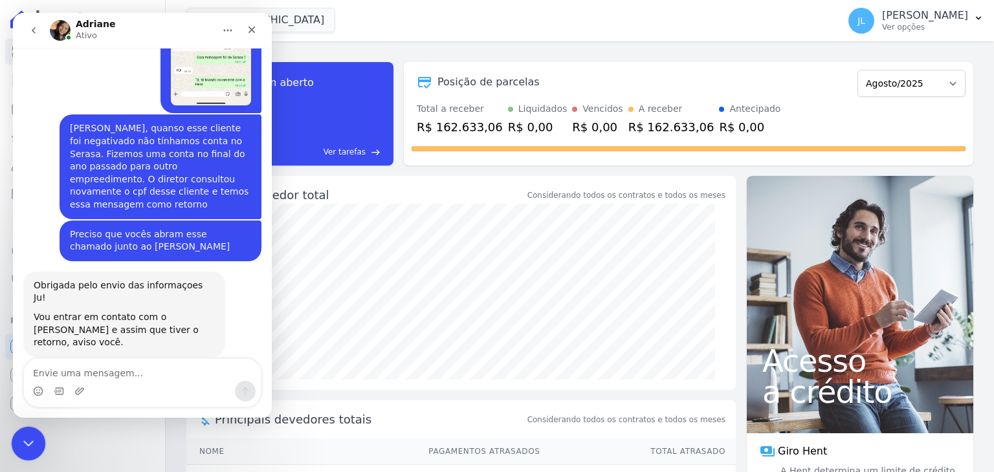
click at [21, 435] on icon "Encerramento do Messenger da Intercom" at bounding box center [27, 442] width 16 height 16
